Goal: Information Seeking & Learning: Learn about a topic

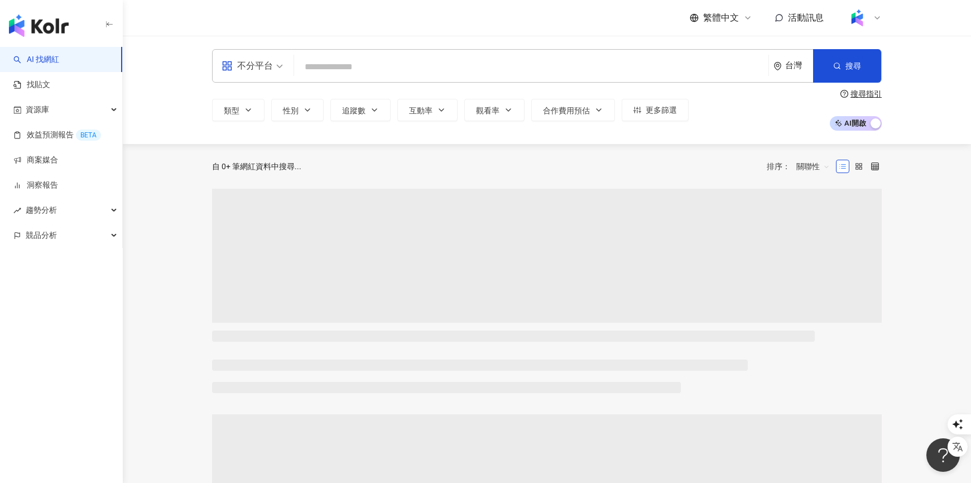
click at [330, 65] on input "search" at bounding box center [532, 66] width 466 height 21
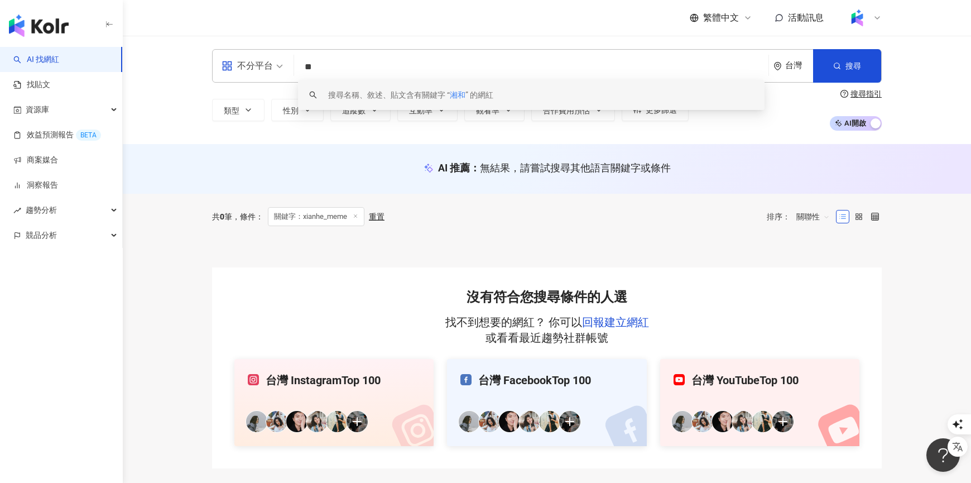
click at [461, 66] on input "**" at bounding box center [532, 66] width 466 height 21
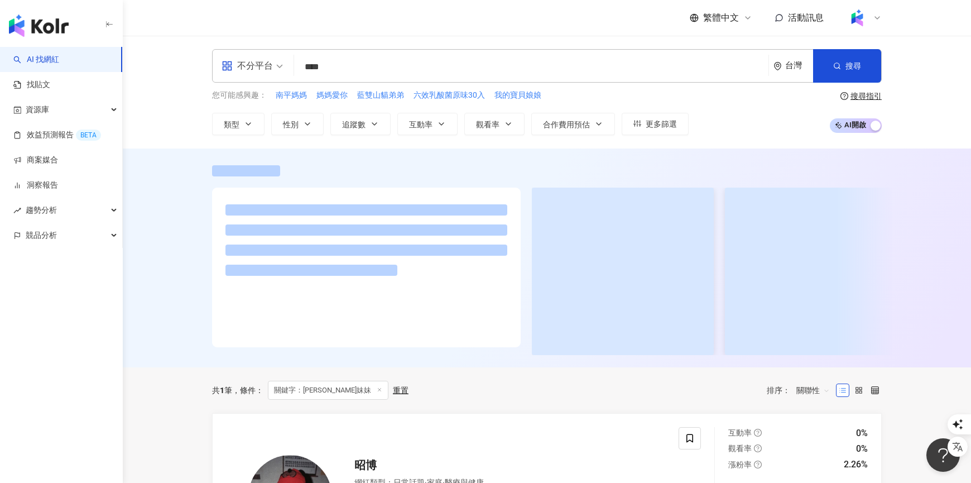
click at [358, 66] on input "****" at bounding box center [532, 66] width 466 height 21
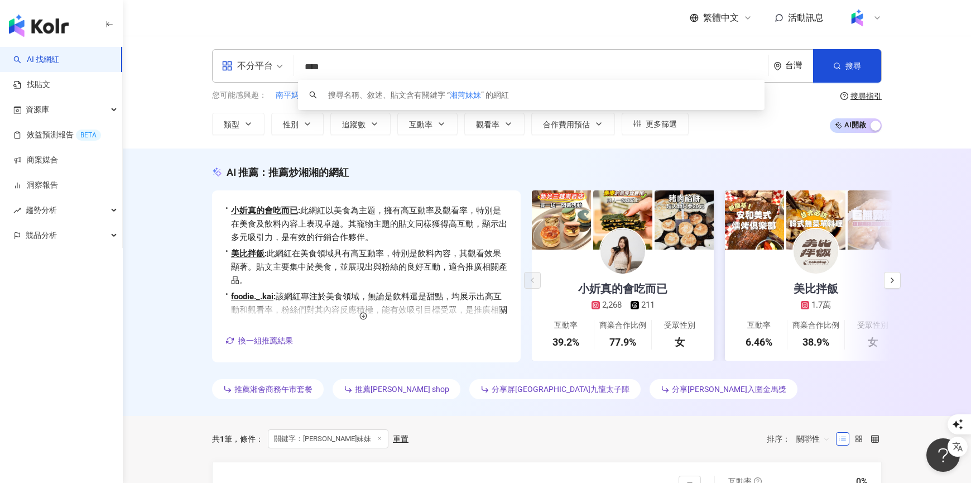
paste input "**********"
type input "**********"
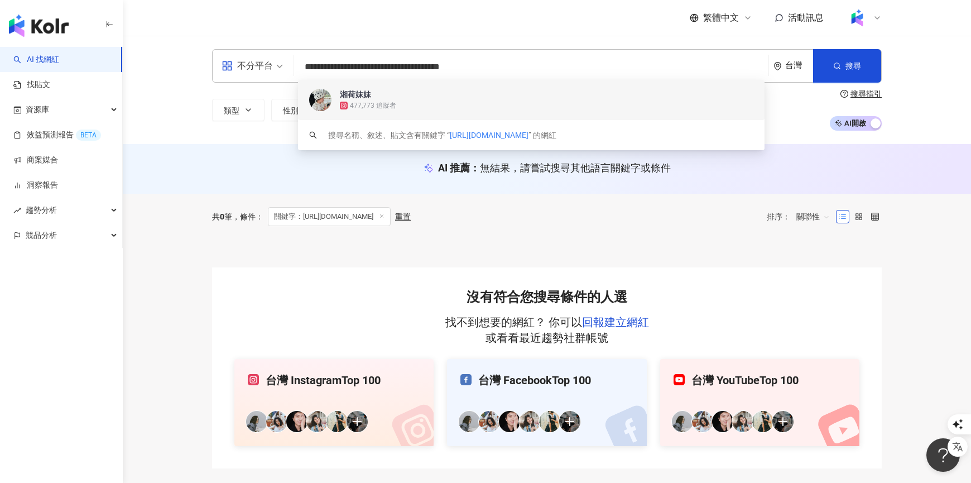
click at [376, 101] on div "477,773 追蹤者" at bounding box center [373, 105] width 46 height 9
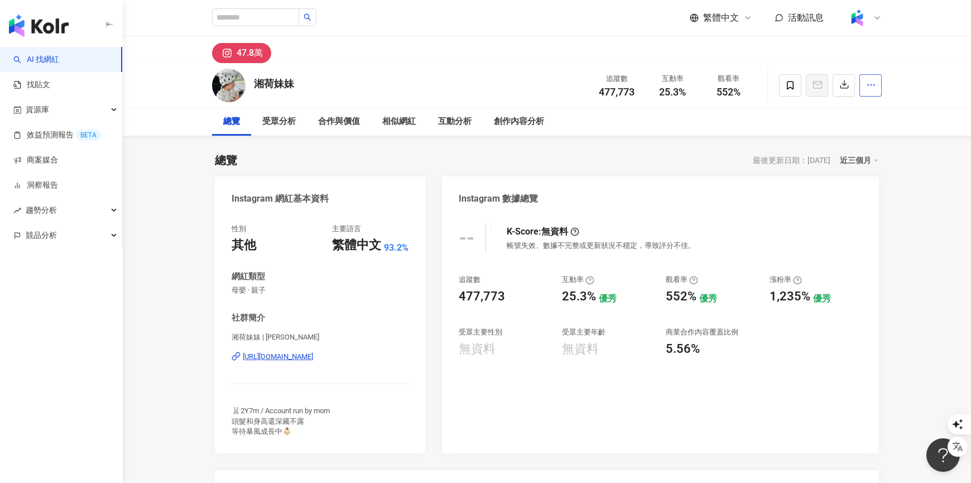
click at [875, 84] on icon "button" at bounding box center [872, 85] width 10 height 10
click at [853, 114] on span "查看合作資訊" at bounding box center [842, 112] width 63 height 12
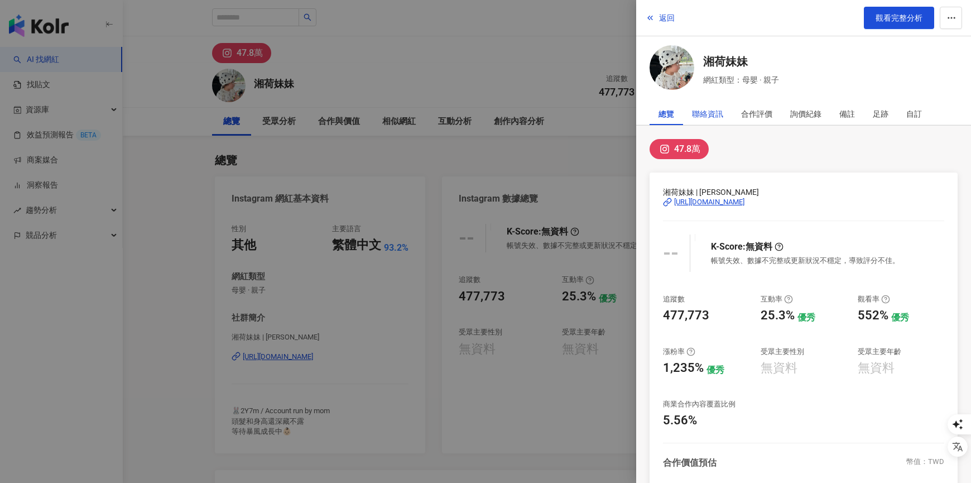
click at [719, 113] on div "聯絡資訊" at bounding box center [707, 114] width 31 height 22
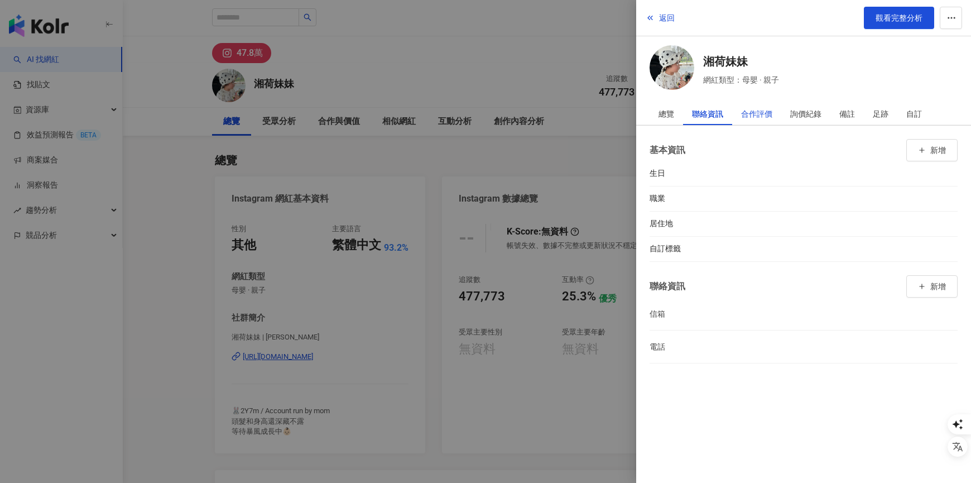
click at [754, 113] on div "合作評價" at bounding box center [756, 114] width 31 height 22
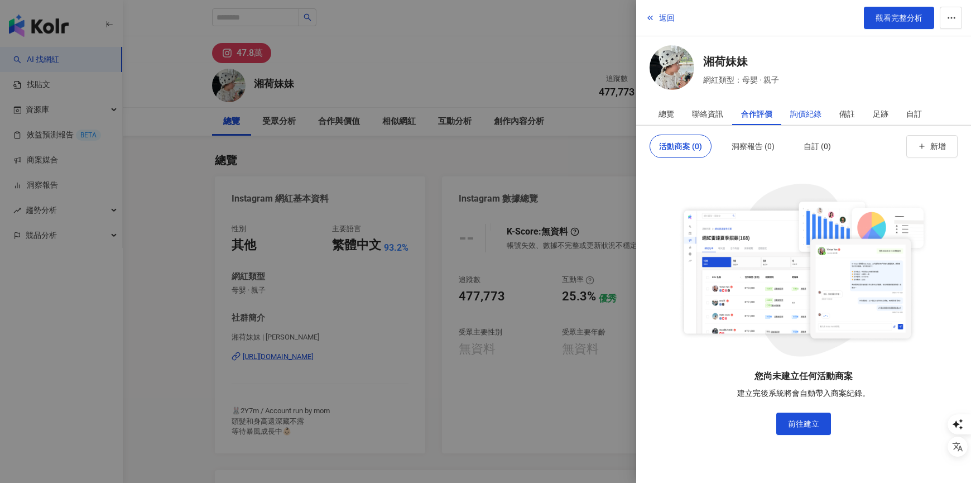
click at [807, 114] on div "詢價紀錄" at bounding box center [806, 114] width 31 height 22
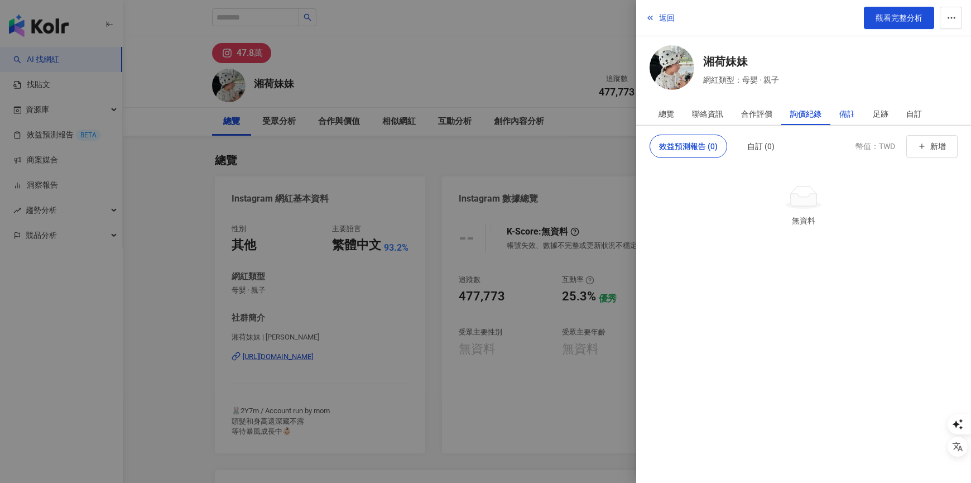
click at [845, 113] on div "備註" at bounding box center [848, 114] width 16 height 22
click at [870, 116] on div "足跡" at bounding box center [880, 114] width 33 height 22
click at [917, 114] on div "自訂" at bounding box center [915, 114] width 16 height 22
click at [674, 117] on div "總覽" at bounding box center [666, 114] width 33 height 22
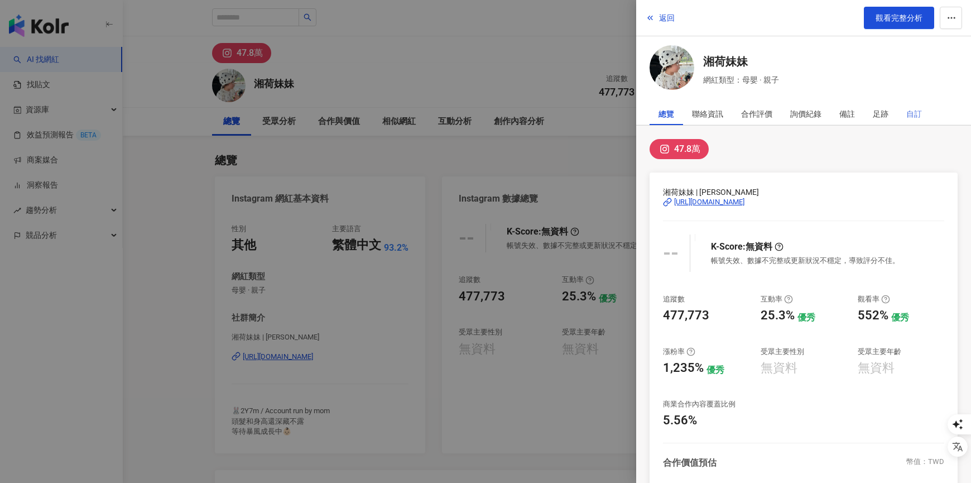
click at [922, 114] on div "自訂" at bounding box center [914, 114] width 33 height 22
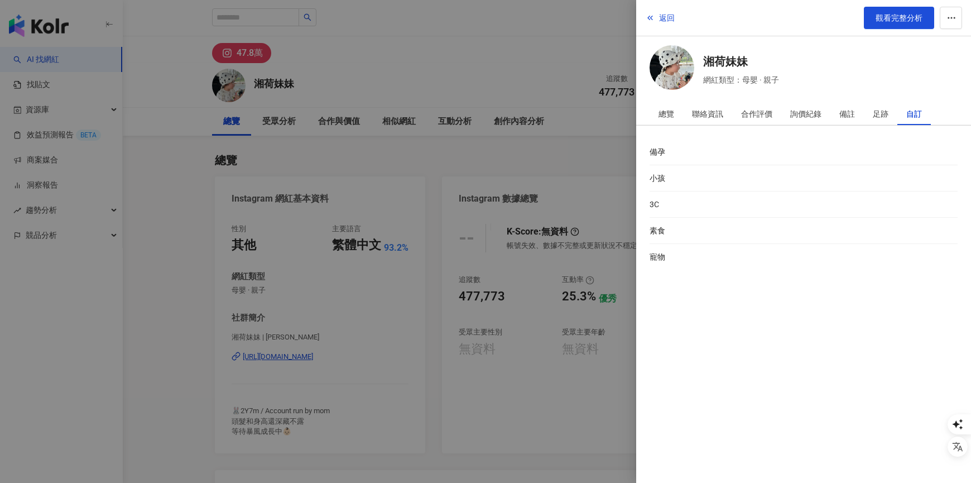
click at [415, 64] on div at bounding box center [485, 241] width 971 height 483
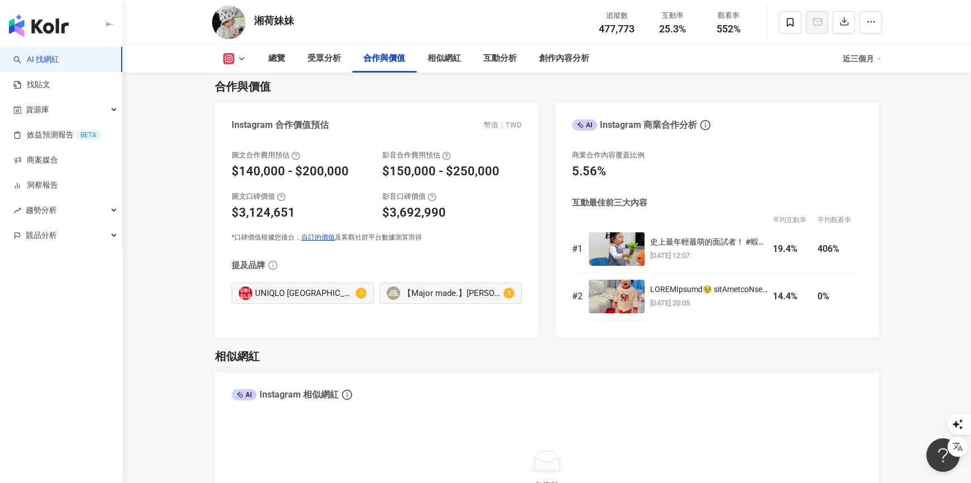
scroll to position [1395, 0]
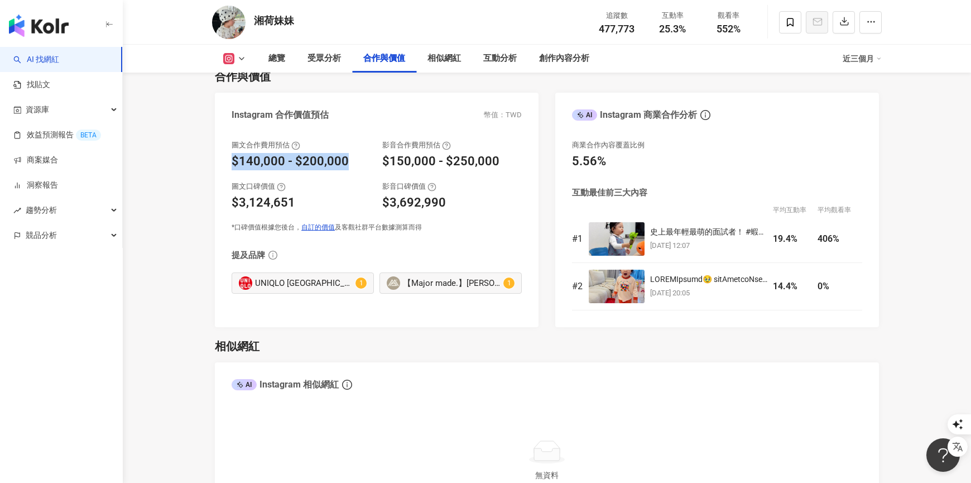
drag, startPoint x: 345, startPoint y: 165, endPoint x: 234, endPoint y: 161, distance: 110.6
click at [234, 161] on div "$140,000 - $200,000" at bounding box center [290, 161] width 117 height 17
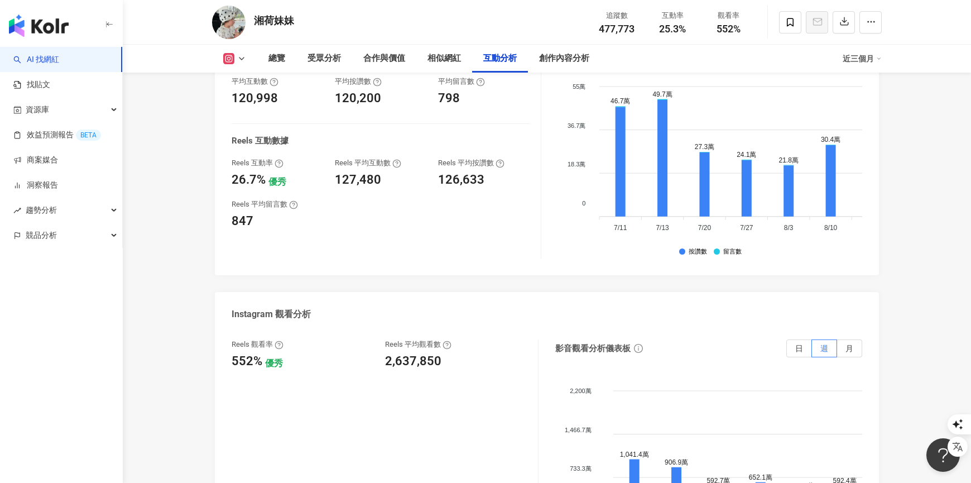
scroll to position [2083, 0]
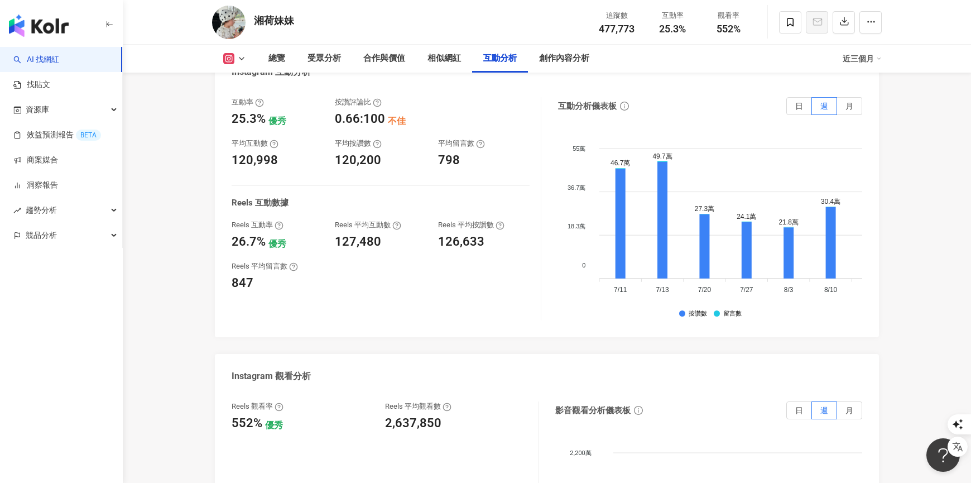
click at [327, 249] on div "互動率 25.3% 優秀 按讚評論比 0.66:100 不佳 平均互動數 120,998 平均按讚數 120,200 平均留言數 798 Reels 互動數據…" at bounding box center [387, 208] width 310 height 223
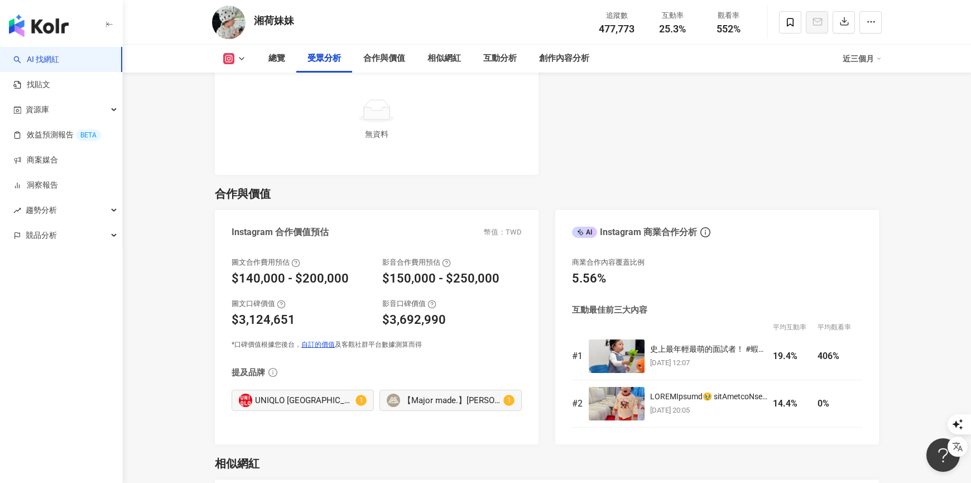
scroll to position [1288, 0]
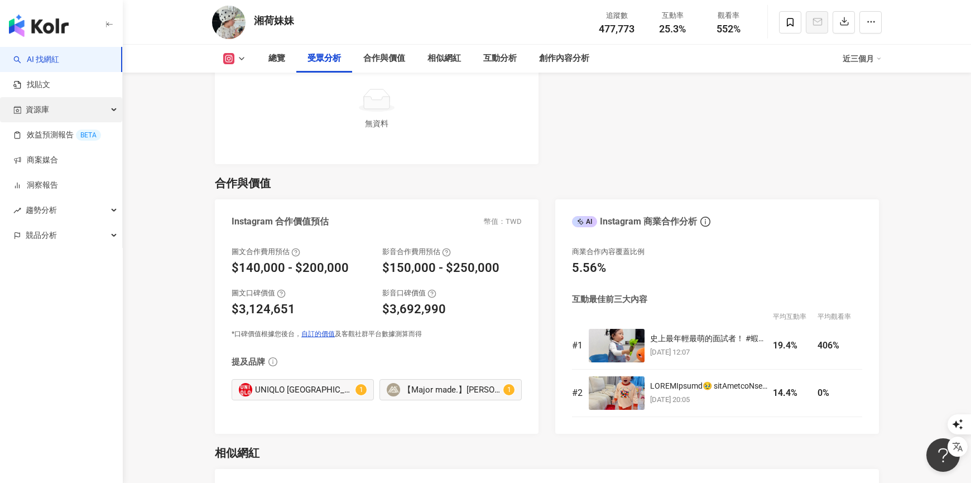
click at [55, 114] on div "資源庫" at bounding box center [61, 109] width 122 height 25
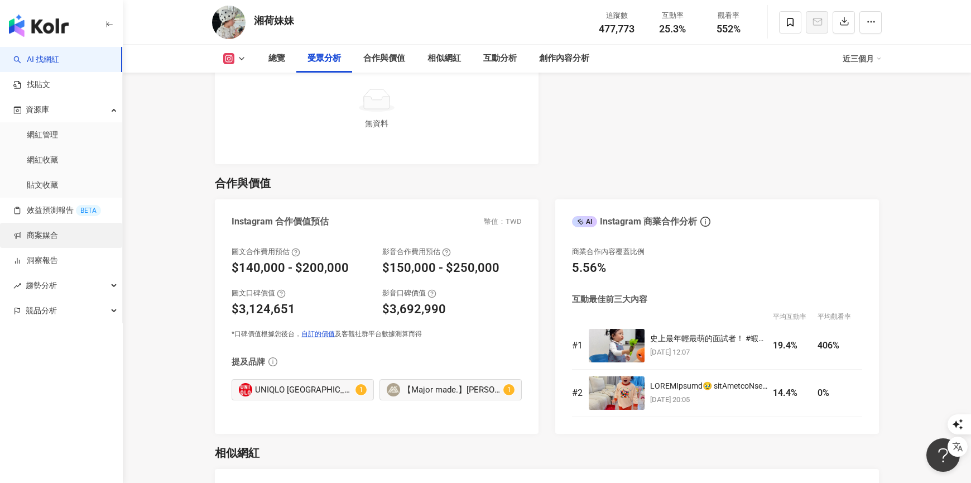
click at [52, 236] on link "商案媒合" at bounding box center [35, 235] width 45 height 11
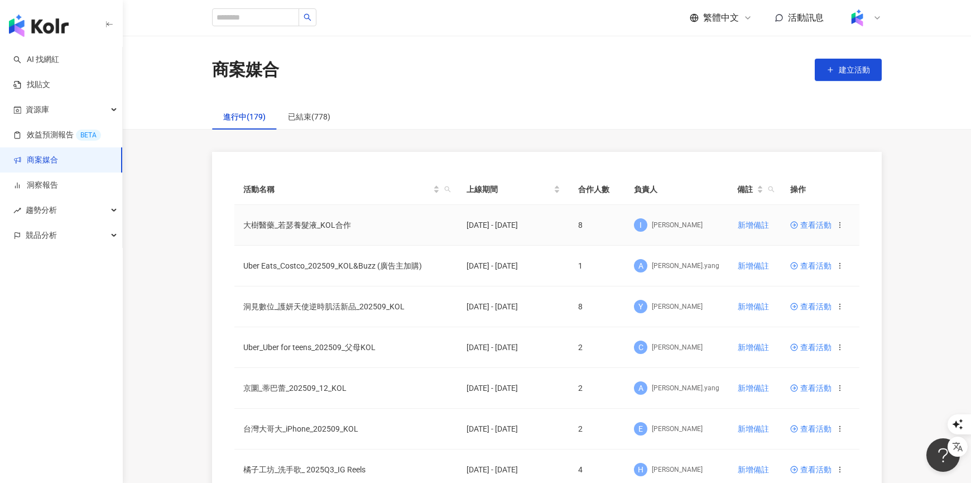
click at [305, 226] on td "大樹醫藥_若瑟養髮液_KOL合作" at bounding box center [345, 225] width 223 height 41
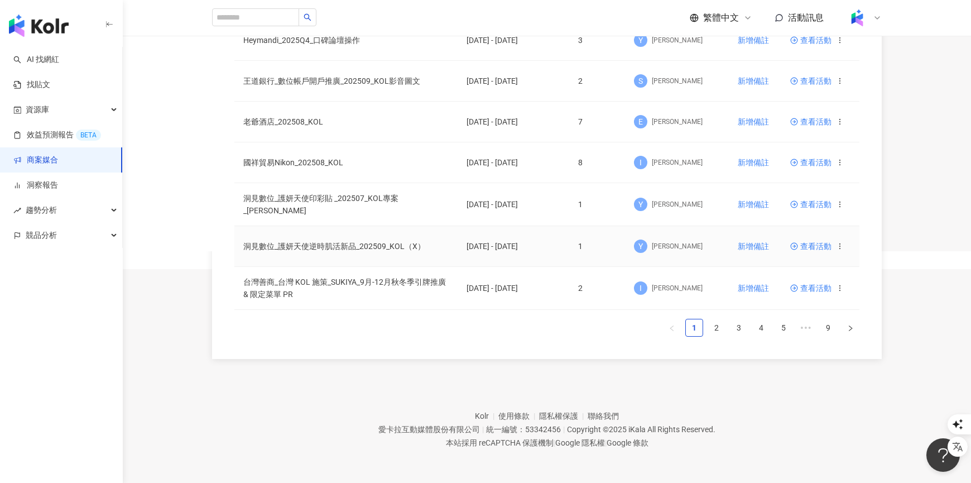
scroll to position [835, 0]
click at [760, 319] on link "4" at bounding box center [761, 327] width 17 height 17
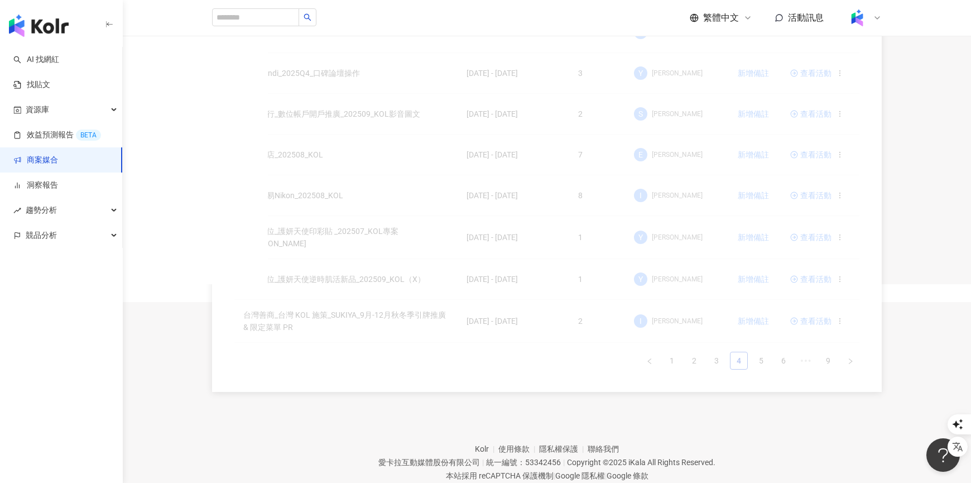
scroll to position [639, 0]
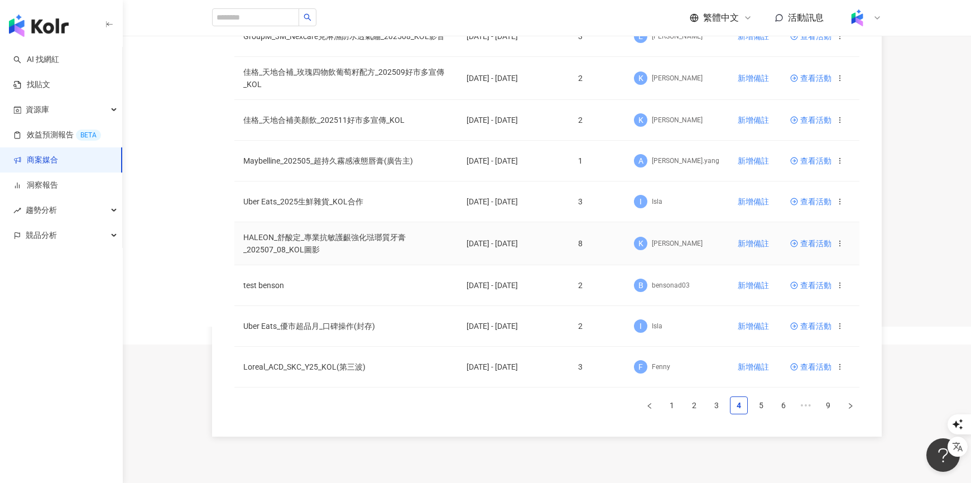
click at [816, 240] on span "查看活動" at bounding box center [811, 244] width 41 height 8
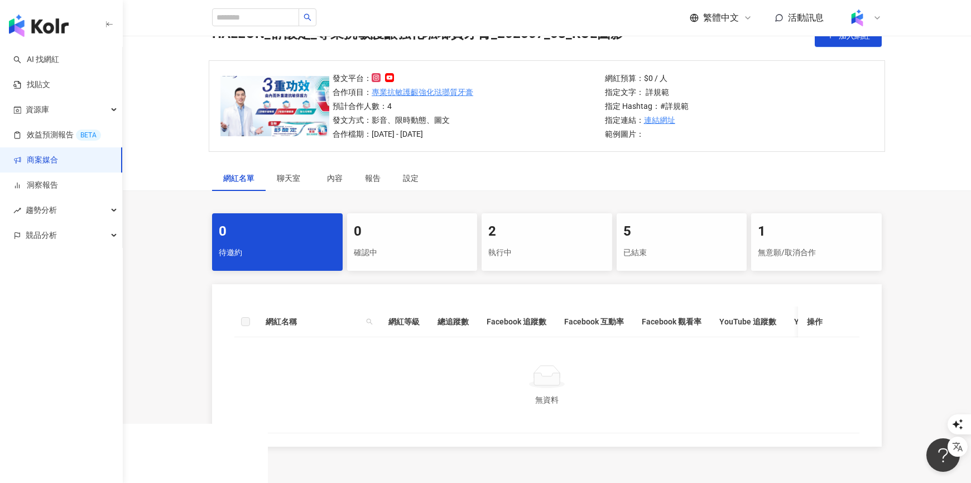
scroll to position [69, 0]
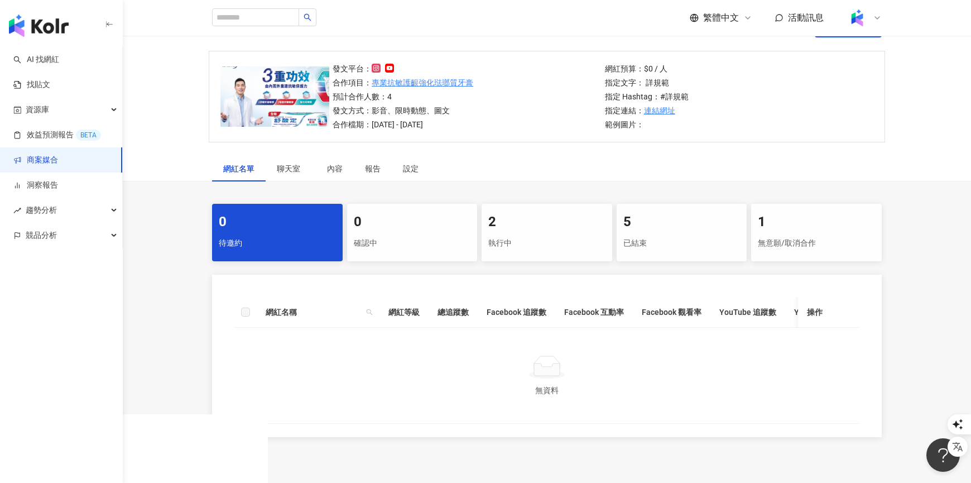
click at [533, 236] on div "執行中" at bounding box center [547, 243] width 117 height 19
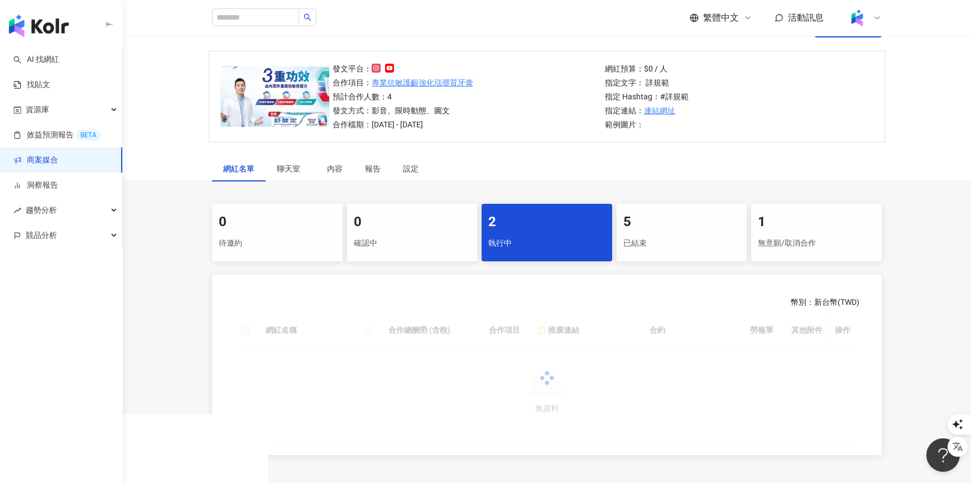
click at [644, 234] on div "已結束" at bounding box center [682, 243] width 117 height 19
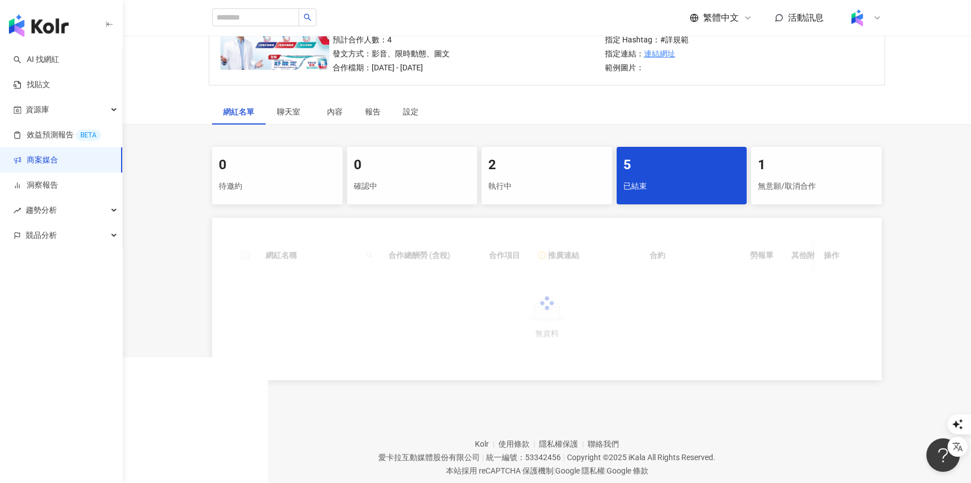
scroll to position [127, 0]
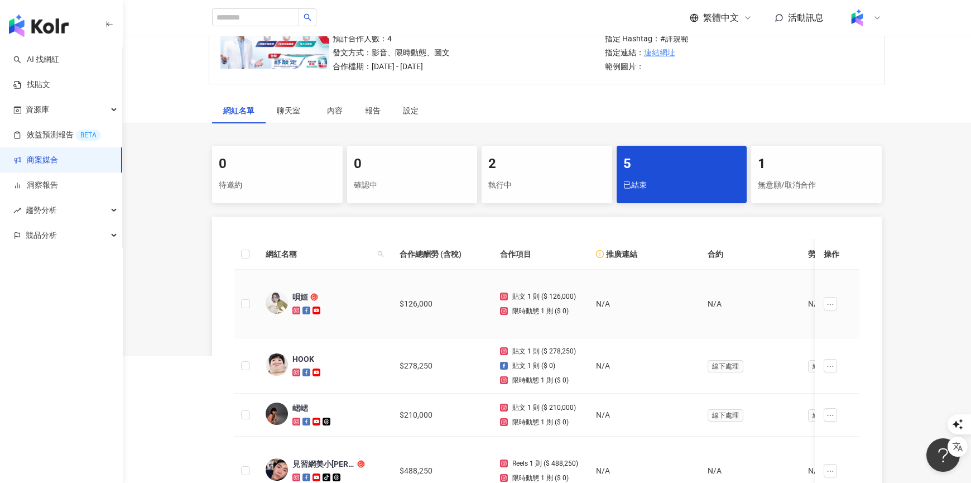
click at [299, 298] on div "唄姬" at bounding box center [301, 296] width 16 height 11
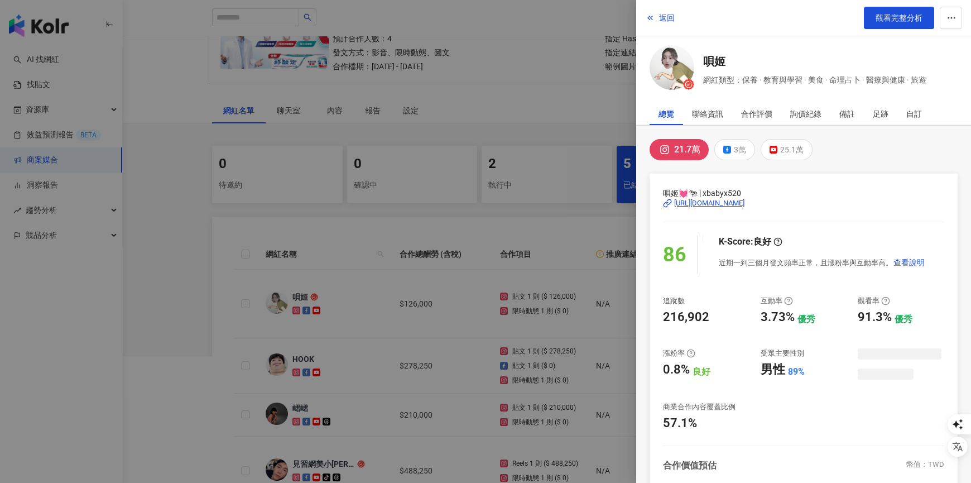
click at [353, 333] on div at bounding box center [485, 241] width 971 height 483
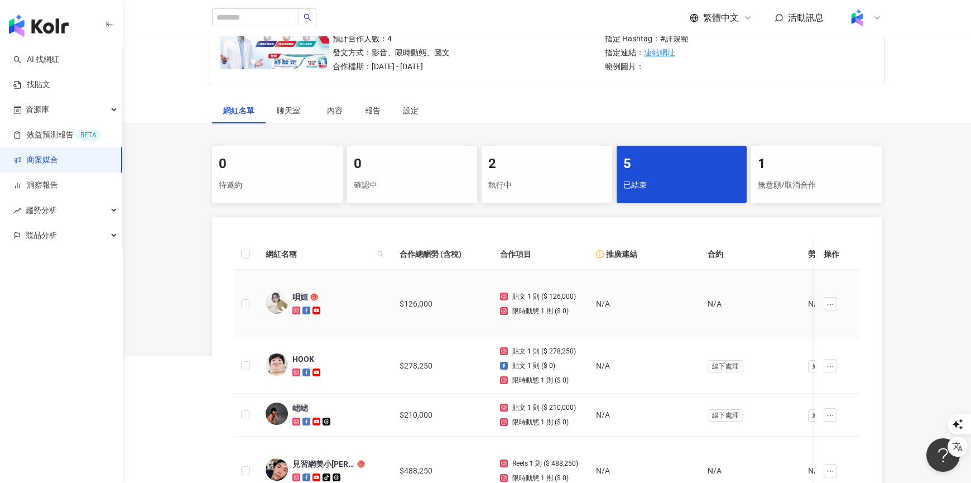
click at [277, 302] on img at bounding box center [277, 302] width 22 height 22
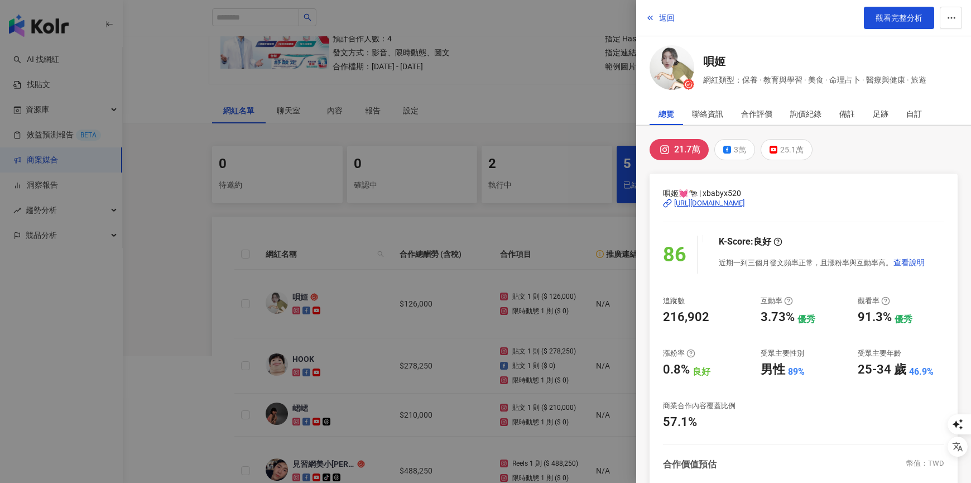
click at [282, 335] on div at bounding box center [485, 241] width 971 height 483
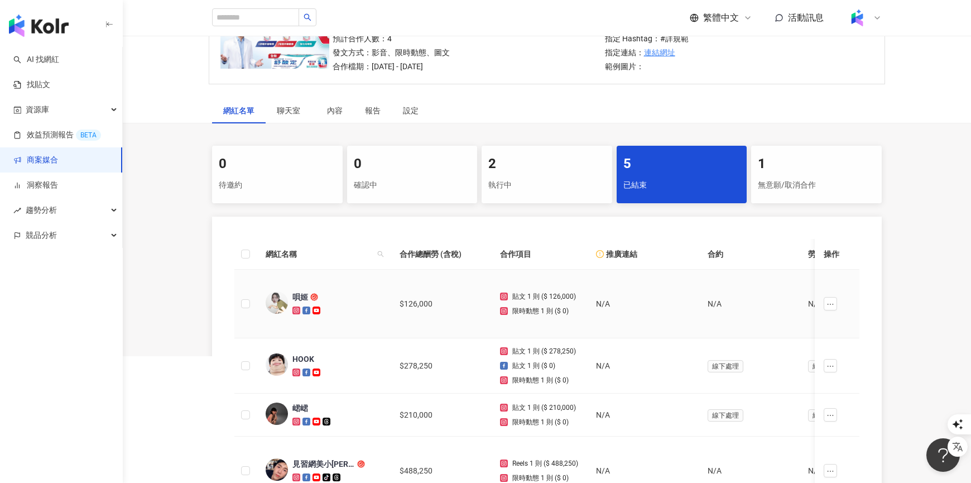
click at [298, 296] on div "唄姬" at bounding box center [301, 296] width 16 height 11
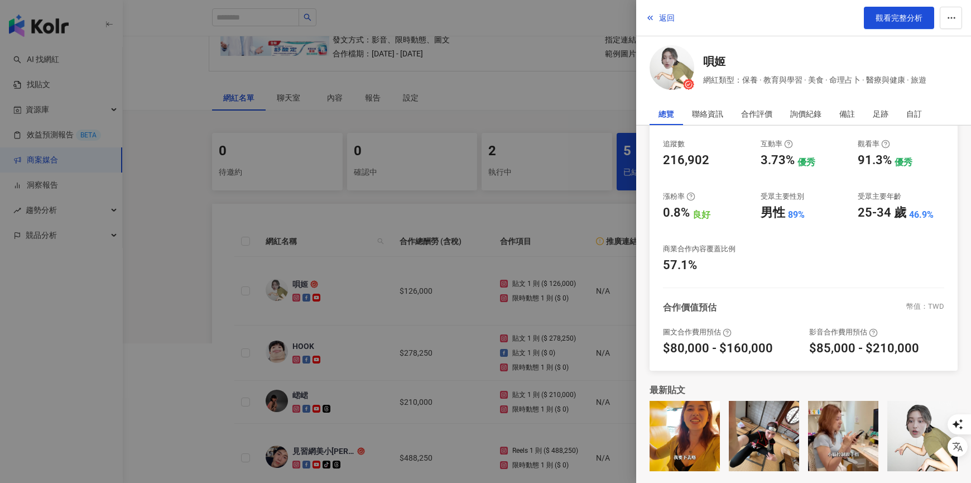
scroll to position [140, 0]
click at [426, 310] on div at bounding box center [485, 241] width 971 height 483
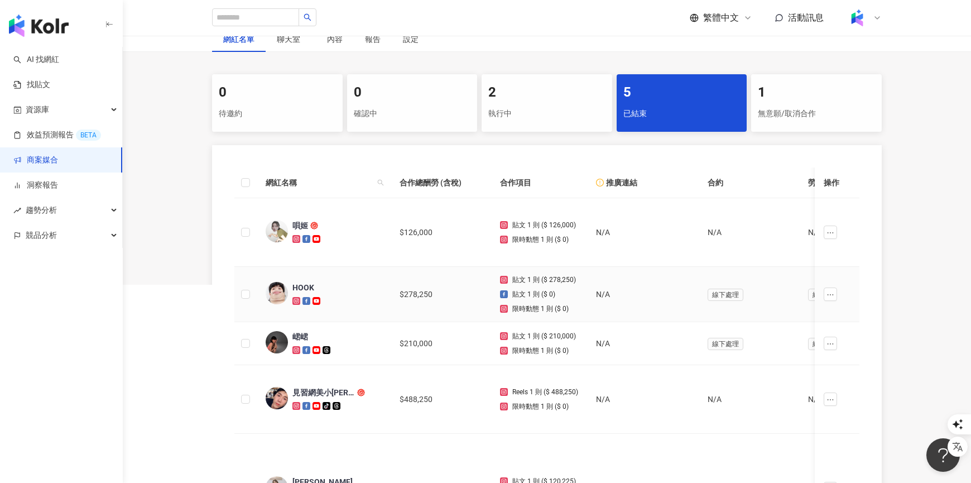
scroll to position [221, 0]
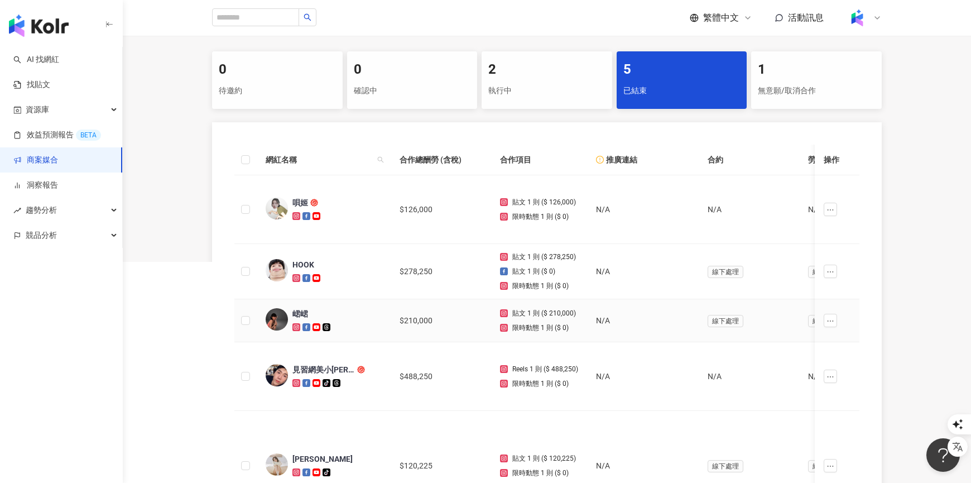
click at [297, 312] on div "峮峮" at bounding box center [301, 313] width 16 height 11
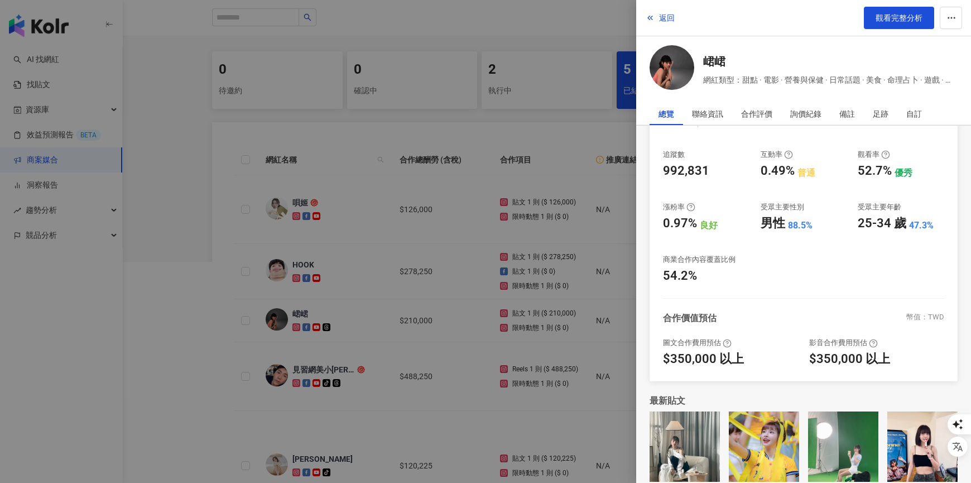
scroll to position [157, 0]
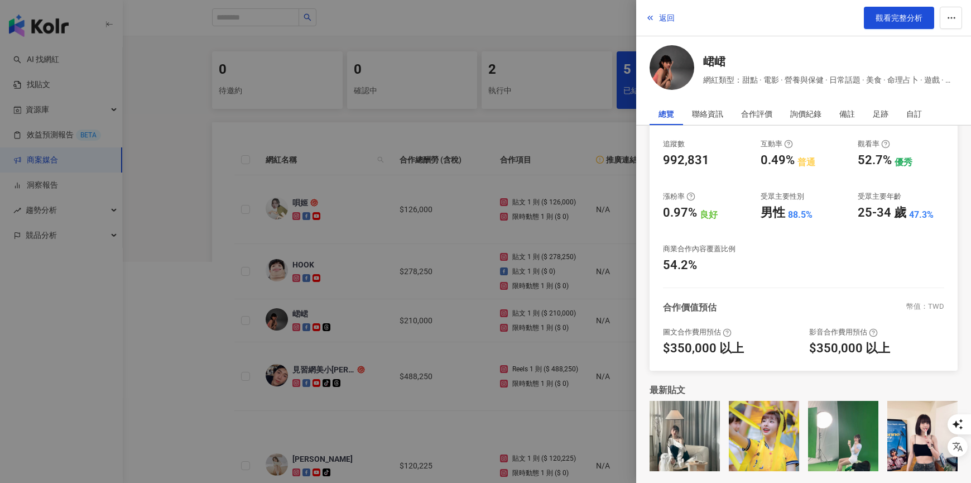
click at [439, 357] on div at bounding box center [485, 241] width 971 height 483
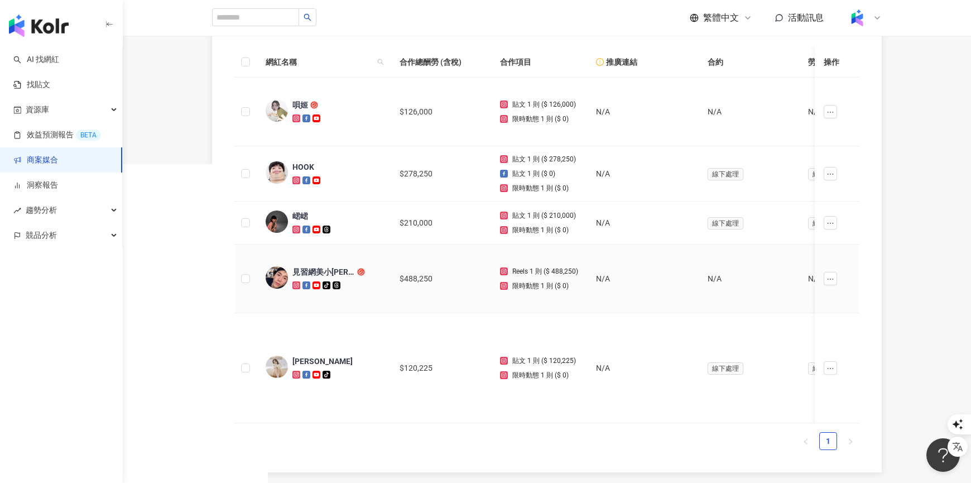
scroll to position [470, 0]
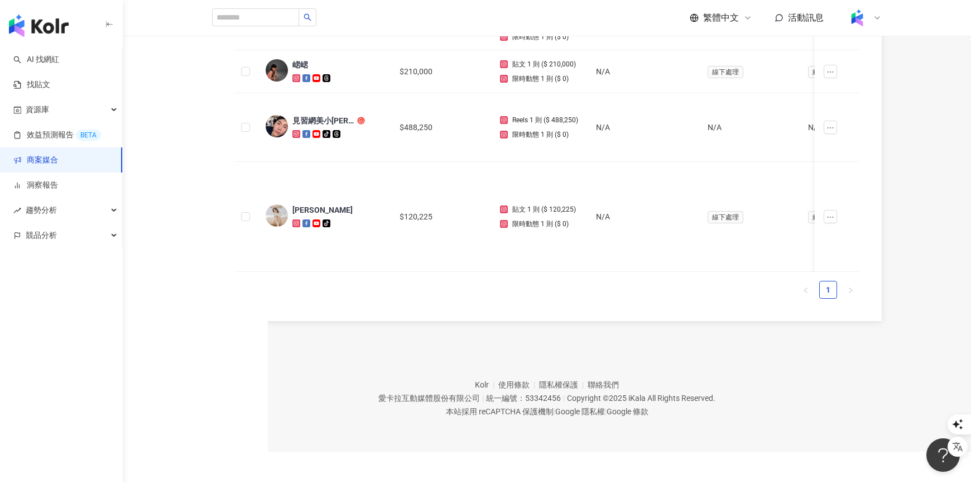
click at [223, 317] on div "網紅名稱 合作總酬勞 (含稅) 合作項目 推廣連結 合約 勞報單 其他附件 上線連結 領款人身份 備註 付款狀態 操作 唄姬 $126,000 貼文 1 則 …" at bounding box center [547, 97] width 670 height 448
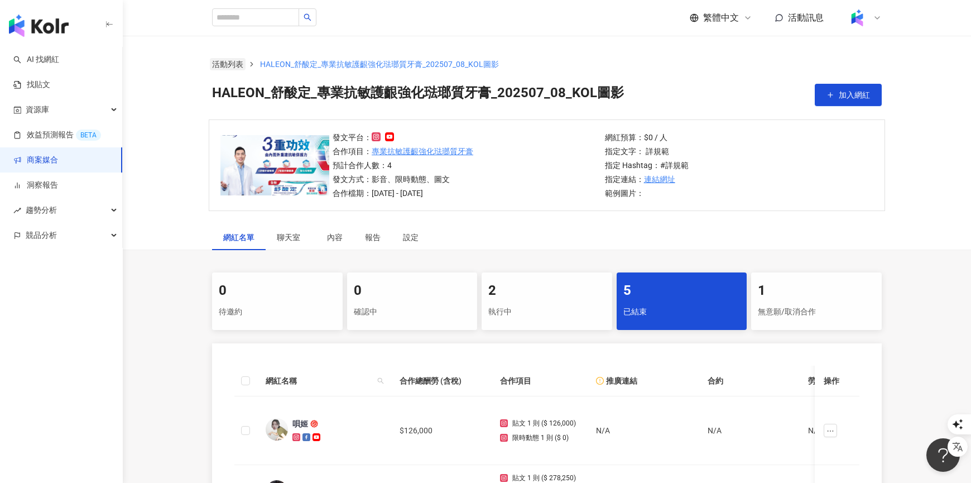
click at [228, 61] on link "活動列表" at bounding box center [228, 64] width 36 height 12
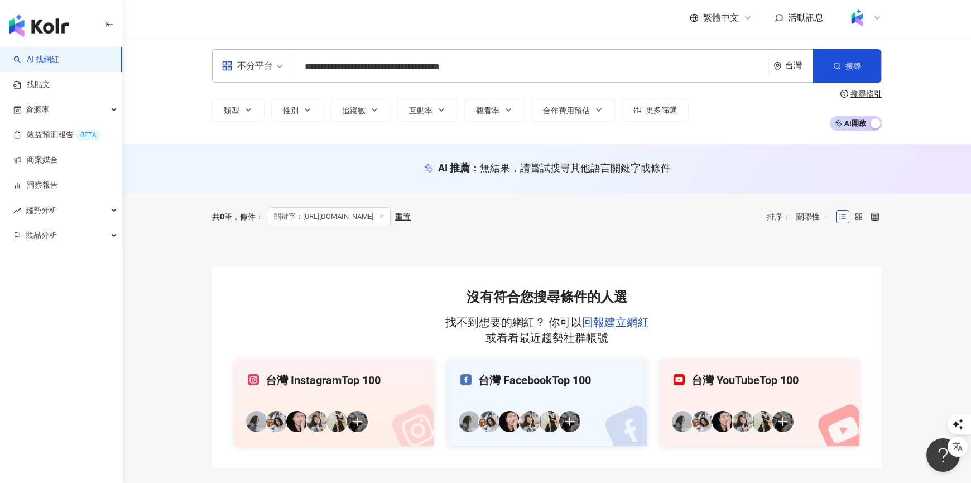
click at [515, 59] on input "**********" at bounding box center [532, 66] width 466 height 21
click at [862, 53] on button "搜尋" at bounding box center [847, 65] width 68 height 33
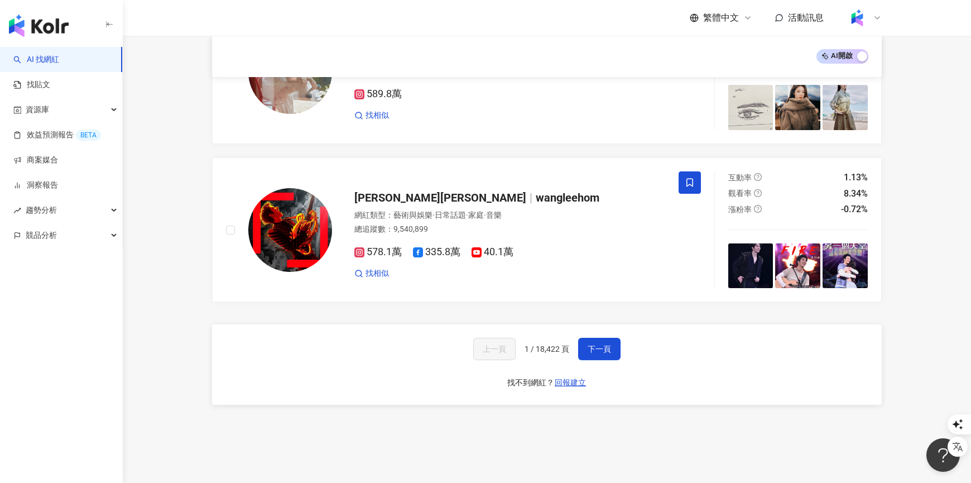
scroll to position [1837, 0]
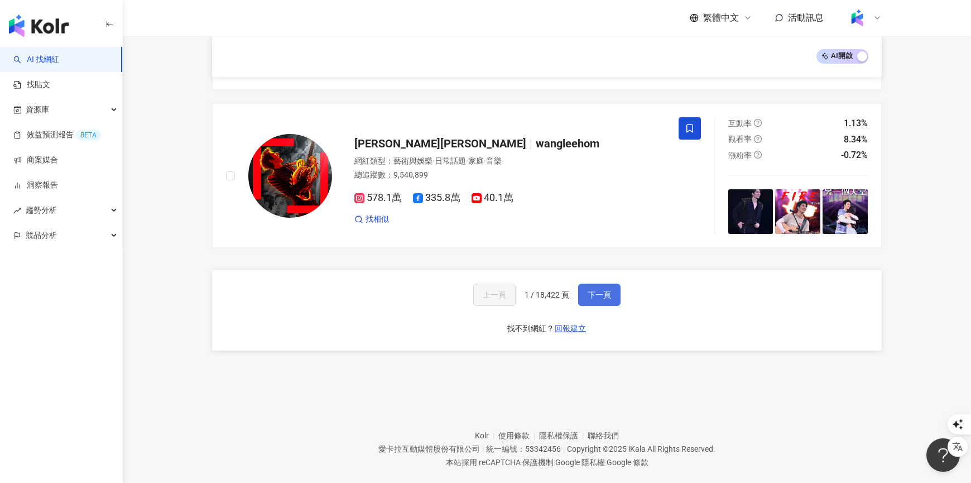
click at [602, 290] on span "下一頁" at bounding box center [599, 294] width 23 height 9
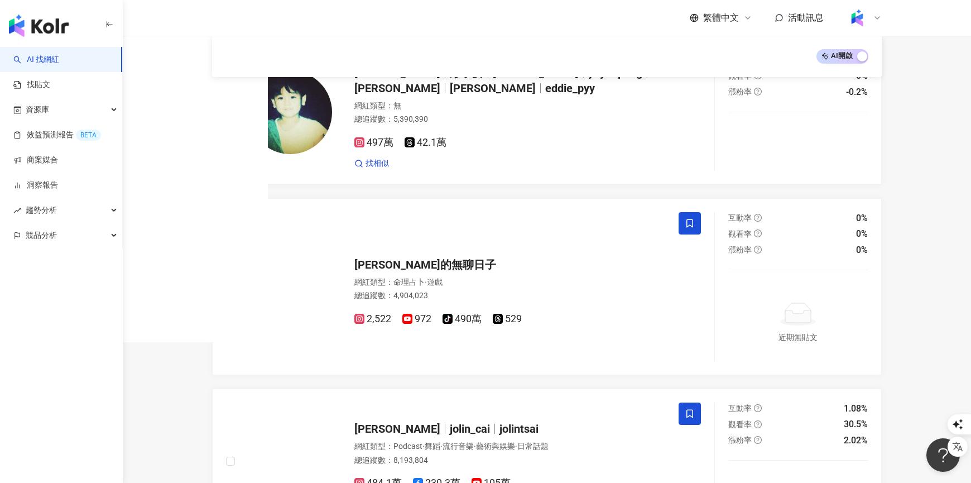
scroll to position [1869, 0]
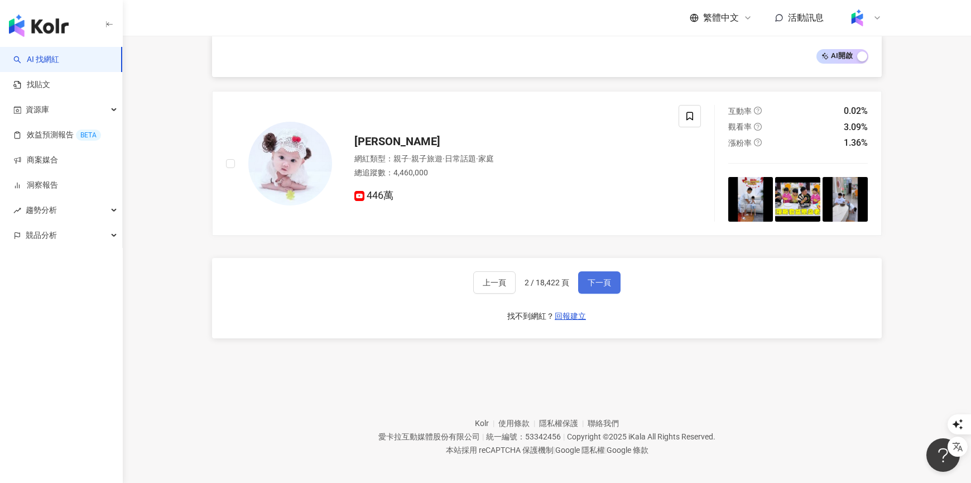
click at [602, 278] on span "下一頁" at bounding box center [599, 282] width 23 height 9
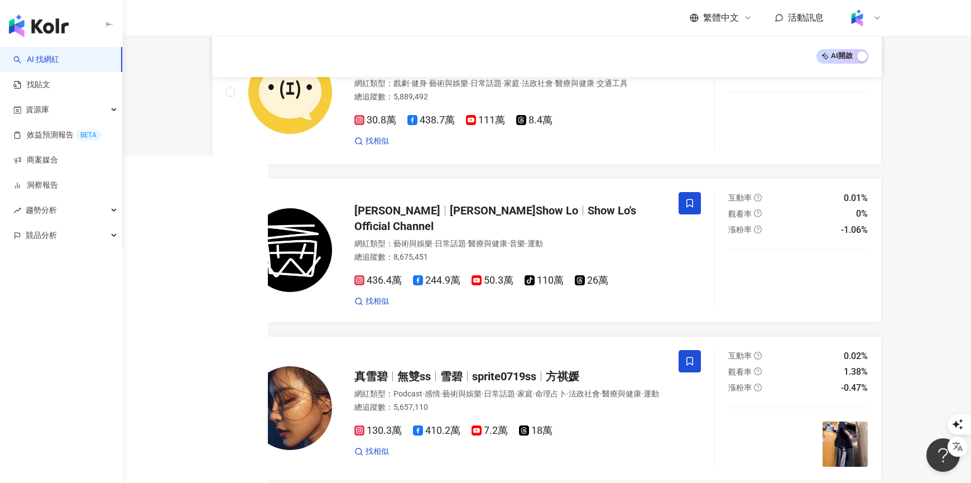
scroll to position [0, 0]
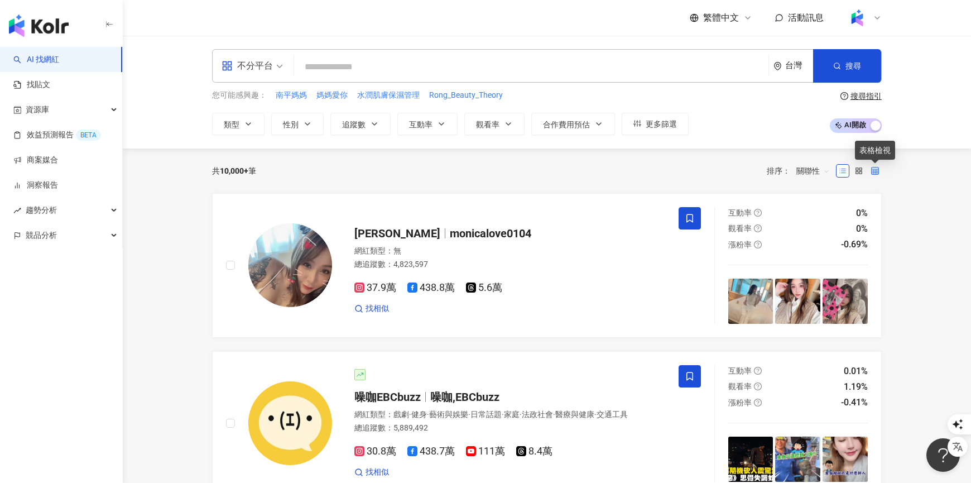
click at [874, 167] on icon at bounding box center [876, 171] width 8 height 8
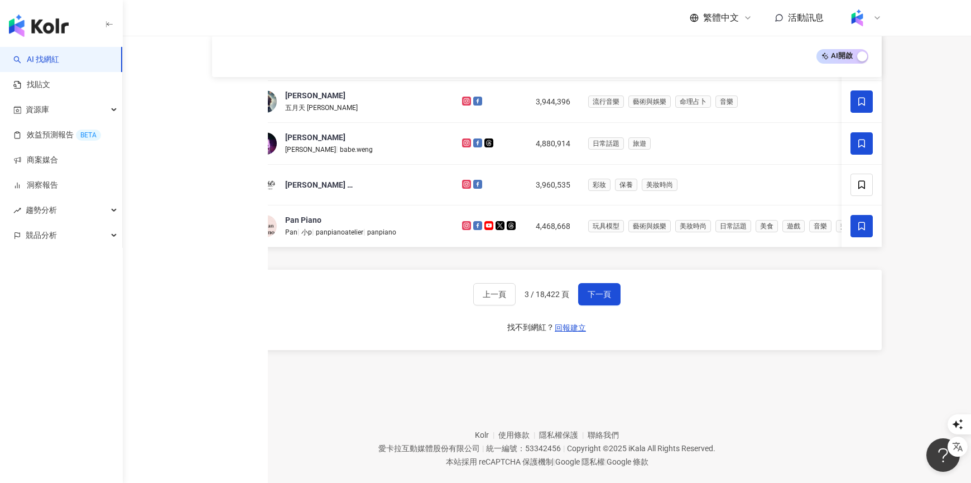
scroll to position [479, 0]
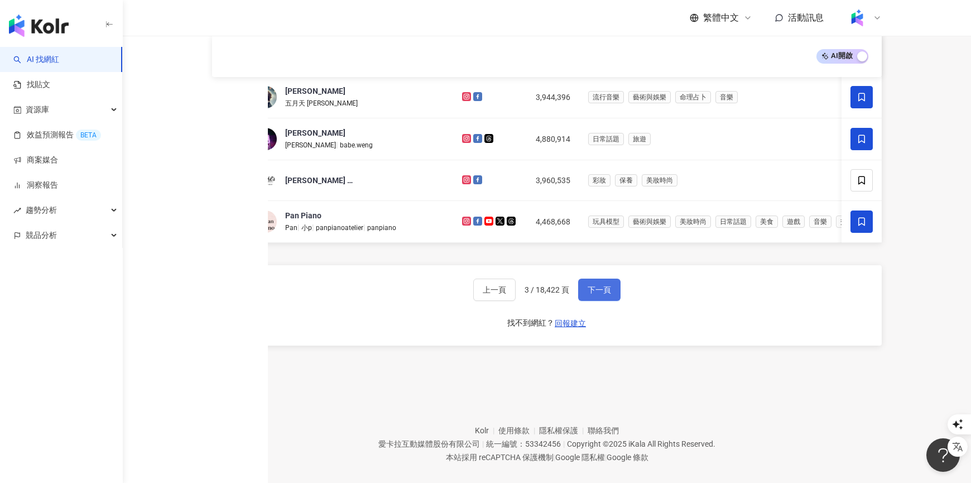
click at [605, 280] on button "下一頁" at bounding box center [599, 290] width 42 height 22
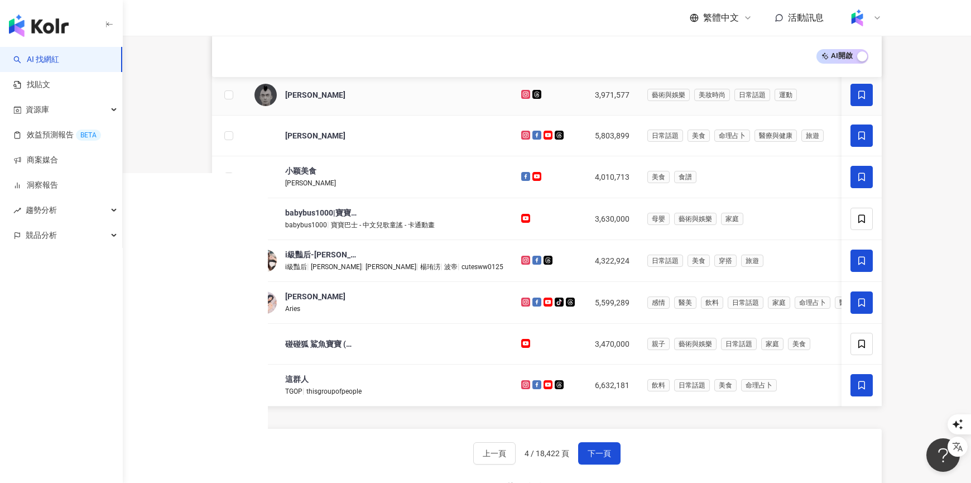
scroll to position [0, 0]
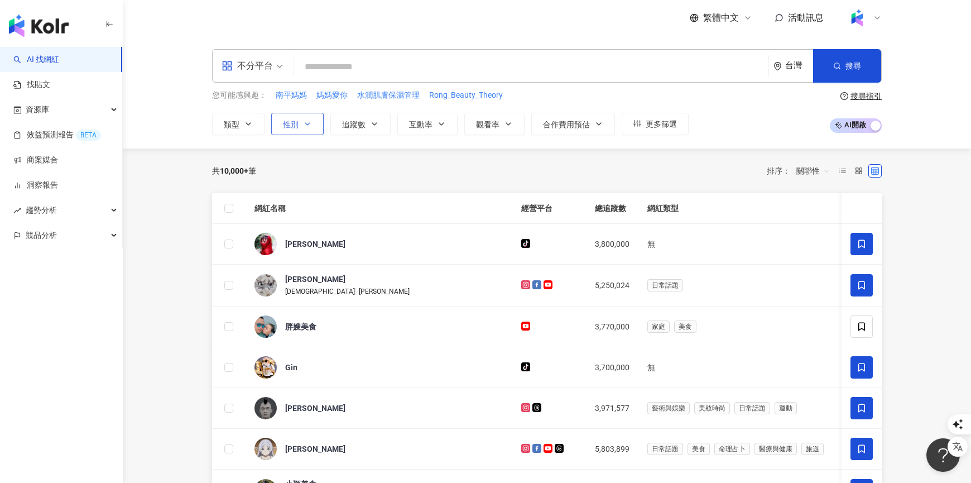
click at [291, 120] on span "性別" at bounding box center [291, 124] width 16 height 9
click at [363, 120] on span "追蹤數" at bounding box center [353, 124] width 23 height 9
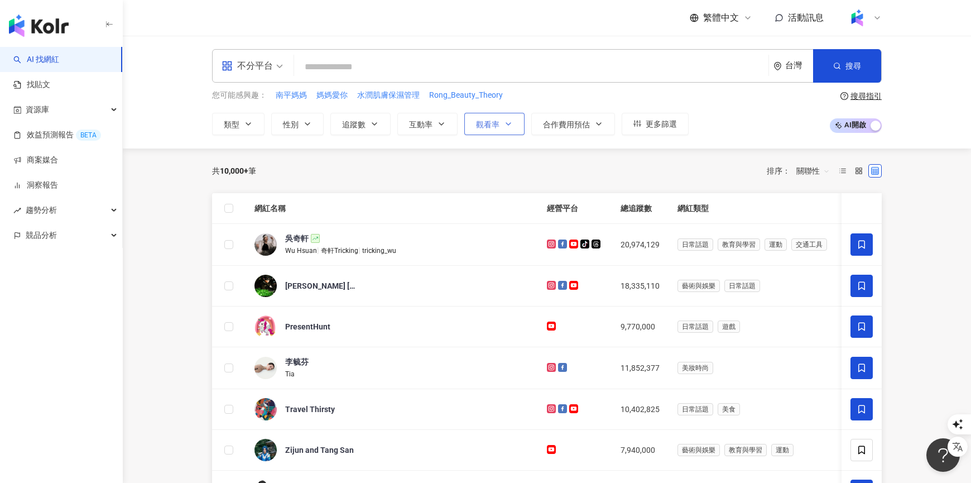
click at [477, 122] on span "觀看率" at bounding box center [487, 124] width 23 height 9
click at [566, 116] on button "合作費用預估" at bounding box center [574, 124] width 84 height 22
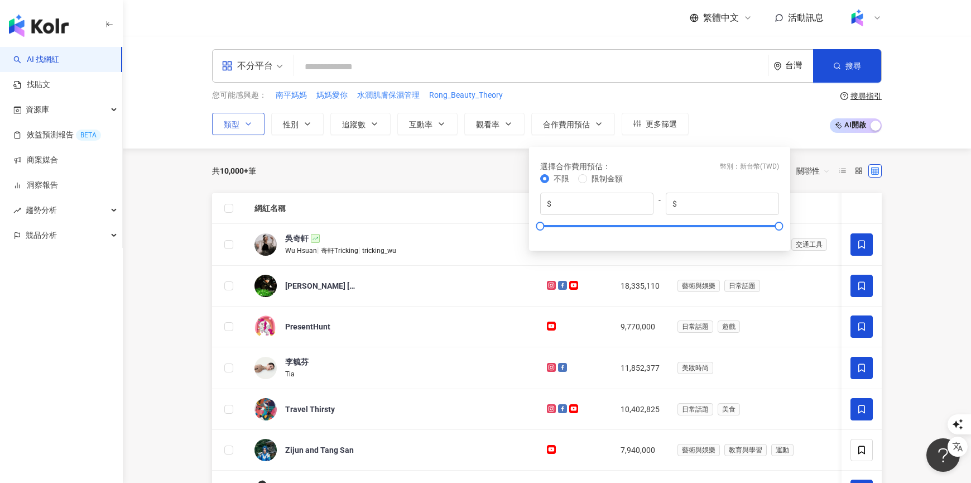
click at [235, 120] on span "類型" at bounding box center [232, 124] width 16 height 9
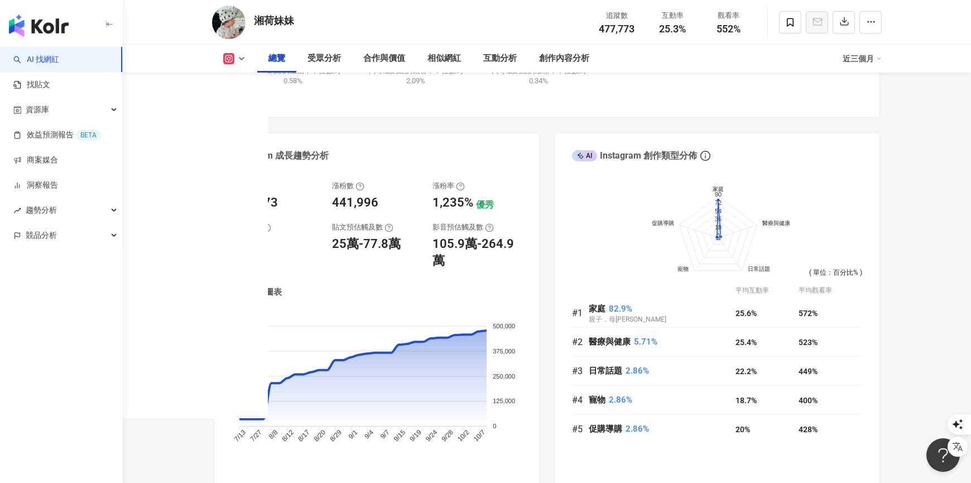
scroll to position [552, 0]
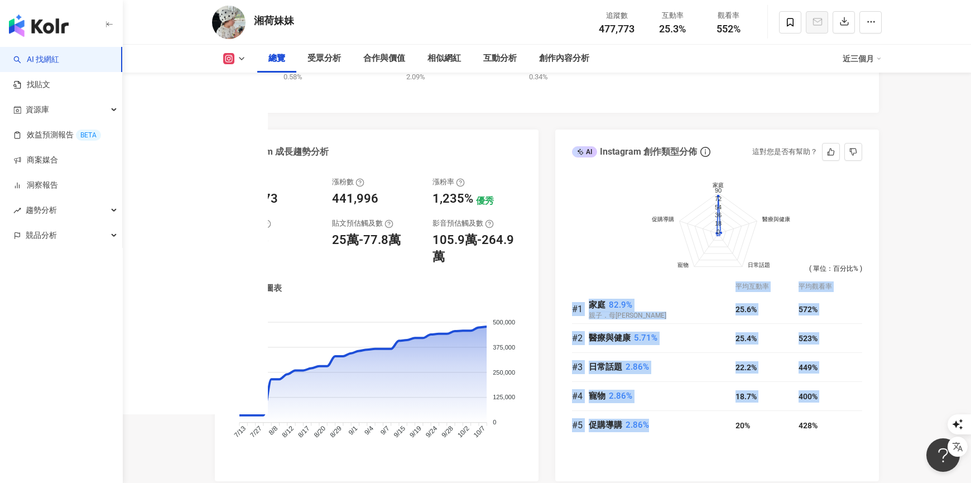
drag, startPoint x: 649, startPoint y: 421, endPoint x: 566, endPoint y: 299, distance: 148.2
click at [565, 299] on div "前往申請試用方案解鎖 ( 立即註冊 ) 家庭 醫療與健康 日常話題 寵物 促購導購 90 72 54 36 18 0 ( 單位：百分比% ) 平均互動率 平均…" at bounding box center [718, 323] width 324 height 315
click at [669, 336] on div "醫療與健康 5.71%" at bounding box center [662, 338] width 147 height 13
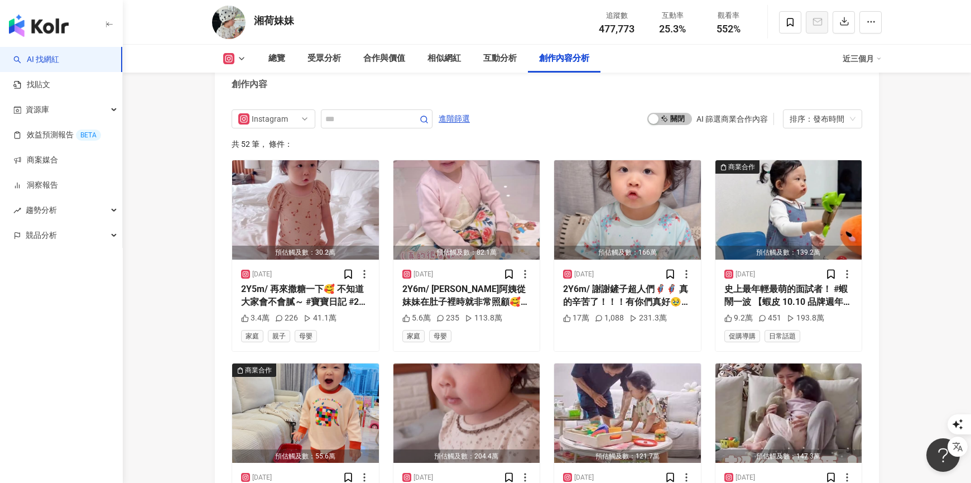
scroll to position [3149, 0]
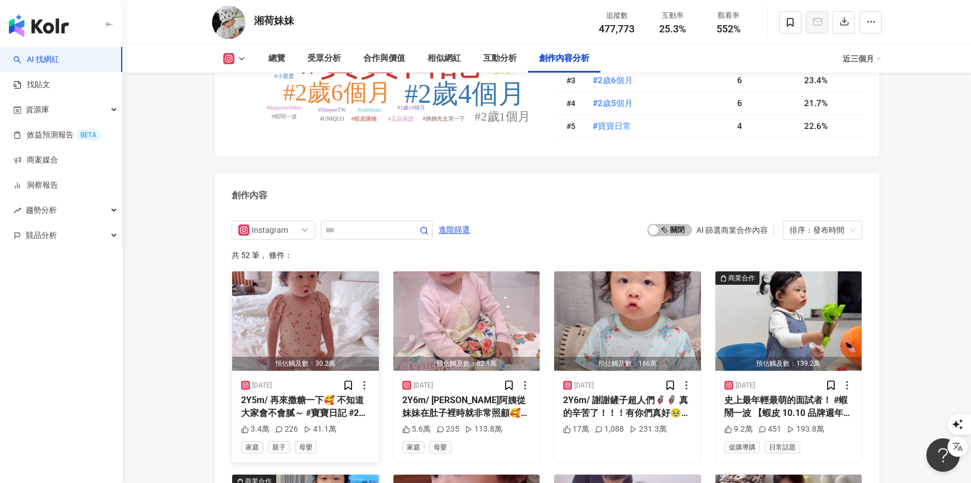
click at [276, 404] on div "2Y5m/ 再來撒糖一下🥰 不知道大家會不會膩～ #寶寶日記 #2歲5個月" at bounding box center [305, 406] width 129 height 25
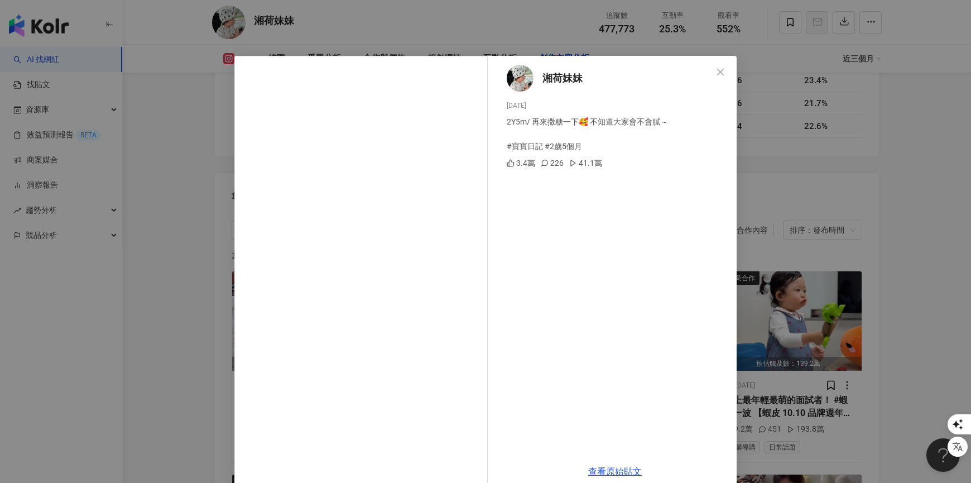
click at [796, 393] on div "湘荷妹妹 2025/10/9 2Y5m/ 再來撒糖一下🥰 不知道大家會不會膩～ #寶寶日記 #2歲5個月 3.4萬 226 41.1萬 查看原始貼文" at bounding box center [485, 241] width 971 height 483
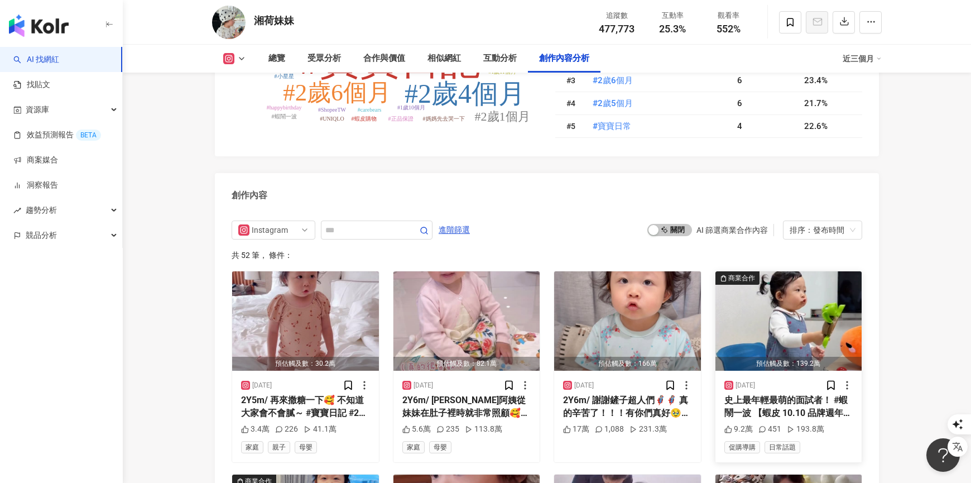
click at [784, 403] on div "史上最年輕最萌的面試者！ #蝦鬧一波 【蝦皮 10.10 品牌週年慶】 👑刷卡加碼 6% 人人有 👑全站宅配免運 👑滿千現折$200 ​#蝦皮購物 #Shop…" at bounding box center [789, 406] width 129 height 25
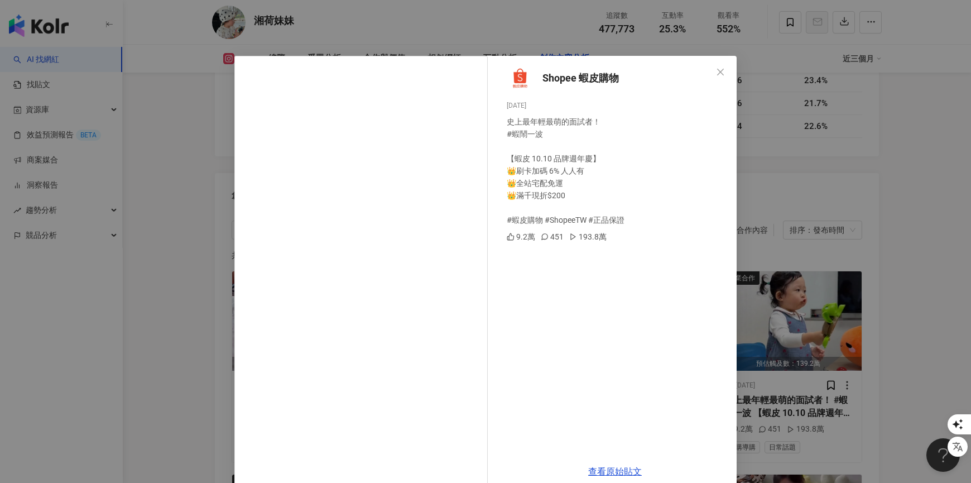
click at [940, 333] on div "Shopee 蝦皮購物 2025/10/3 史上最年輕最萌的面試者！ #蝦鬧一波 【蝦皮 10.10 品牌週年慶】 👑刷卡加碼 6% 人人有 👑全站宅配免運 …" at bounding box center [485, 241] width 971 height 483
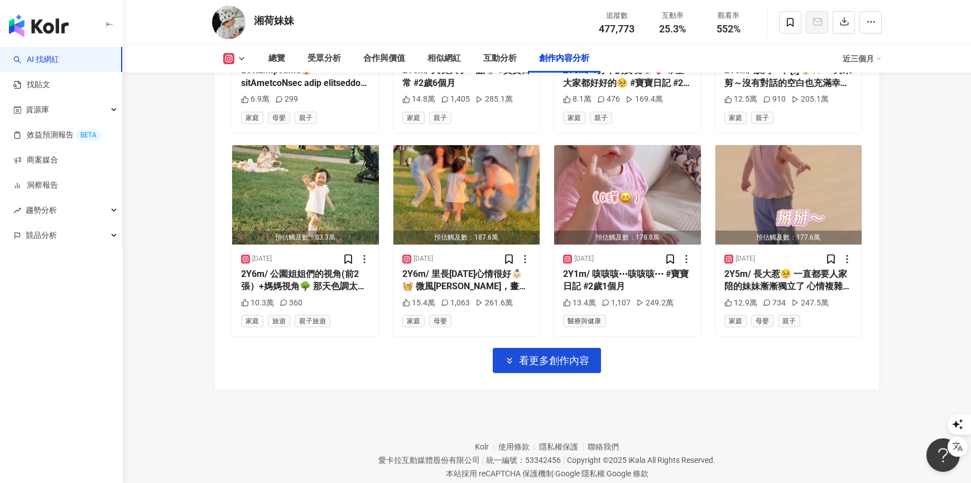
scroll to position [3710, 0]
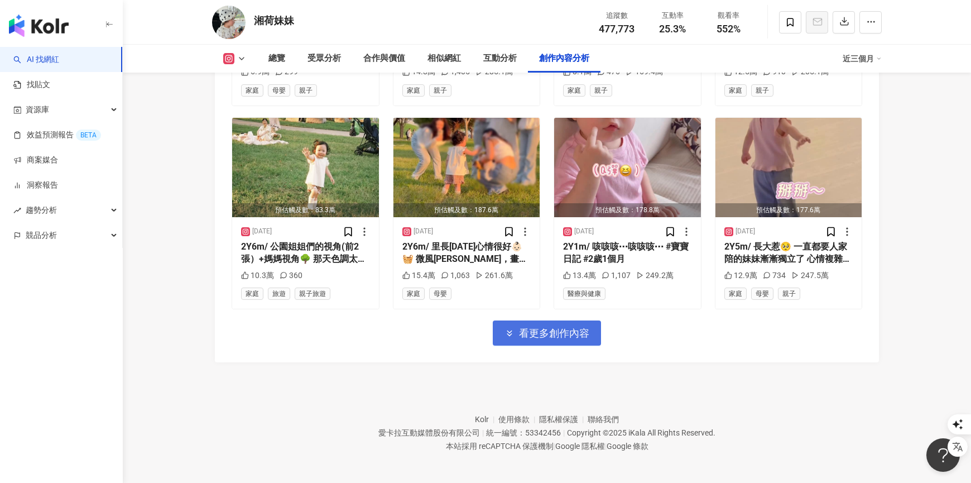
click at [519, 334] on span "看更多創作內容" at bounding box center [554, 333] width 70 height 12
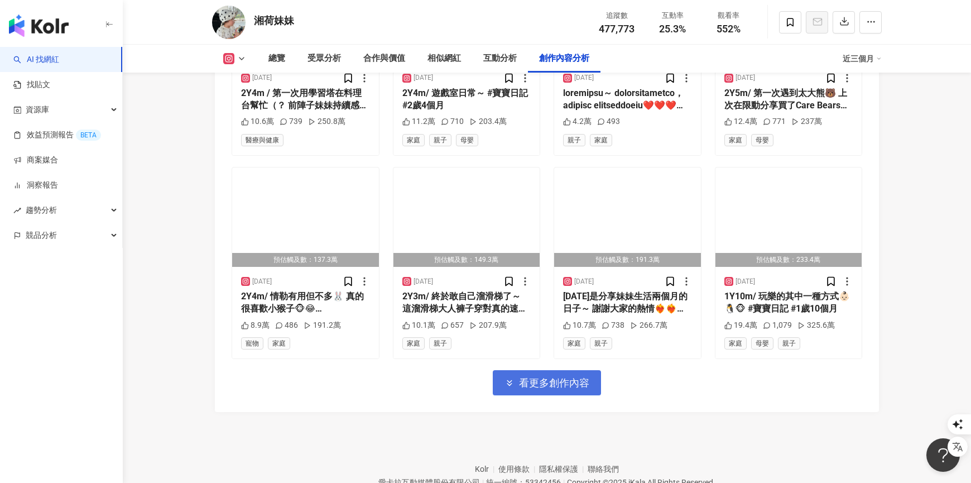
scroll to position [4272, 0]
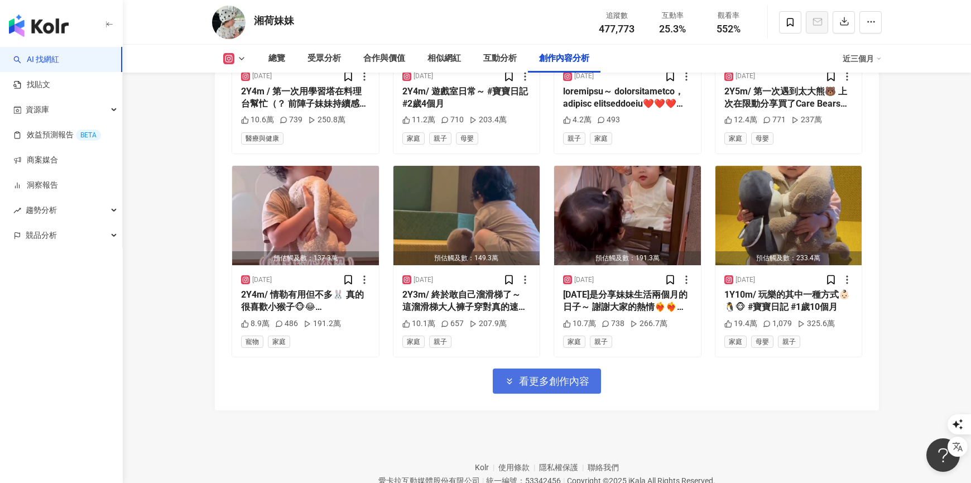
click at [560, 383] on button "看更多創作內容" at bounding box center [547, 380] width 108 height 25
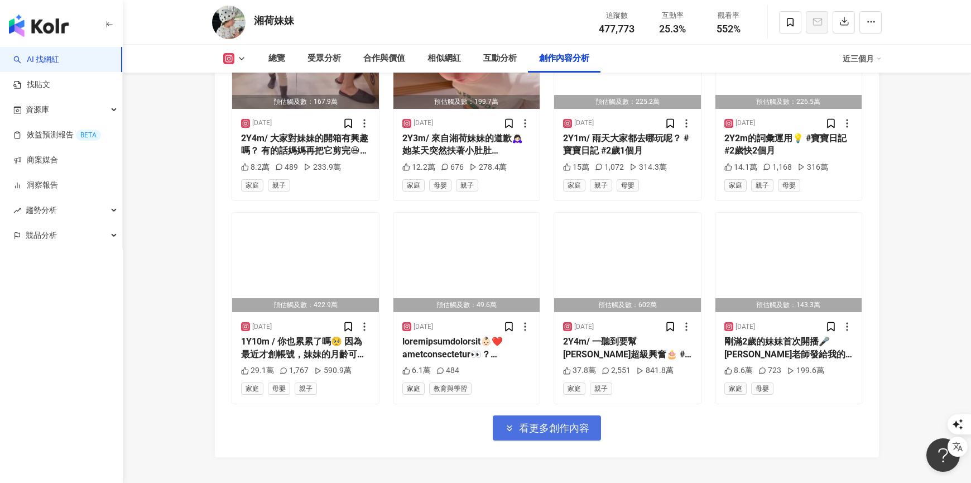
scroll to position [4830, 0]
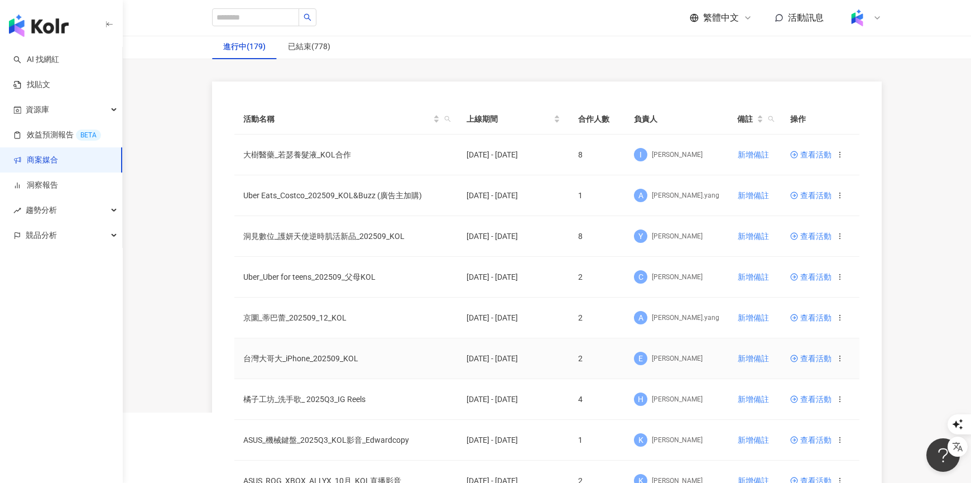
scroll to position [73, 0]
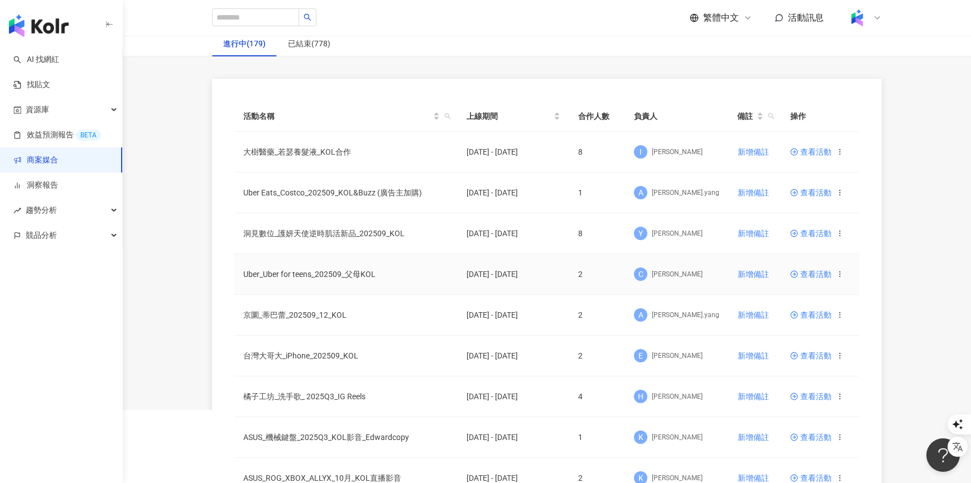
click at [820, 271] on span "查看活動" at bounding box center [811, 274] width 41 height 8
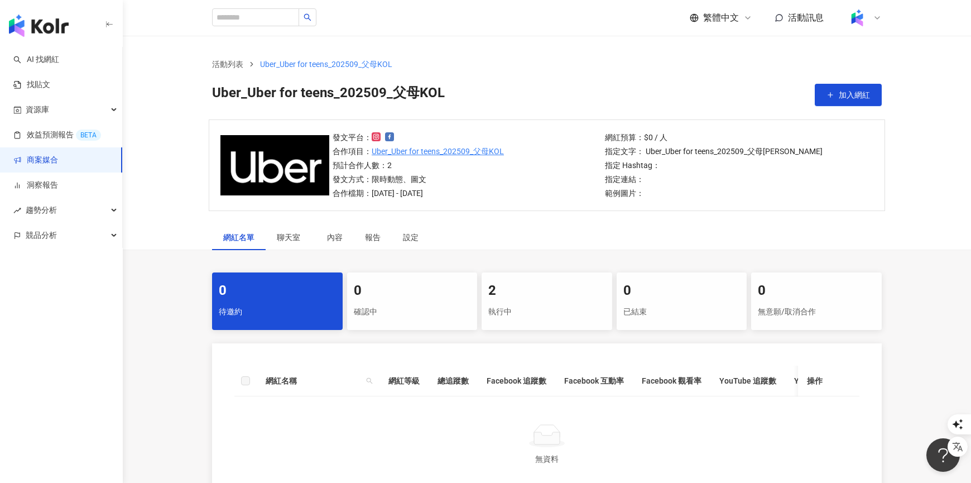
click at [572, 315] on div "執行中" at bounding box center [547, 312] width 117 height 19
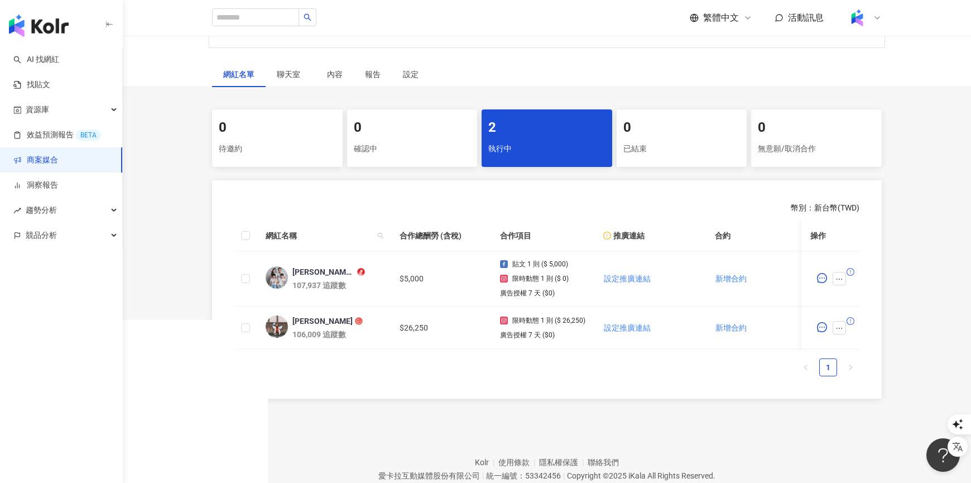
scroll to position [167, 0]
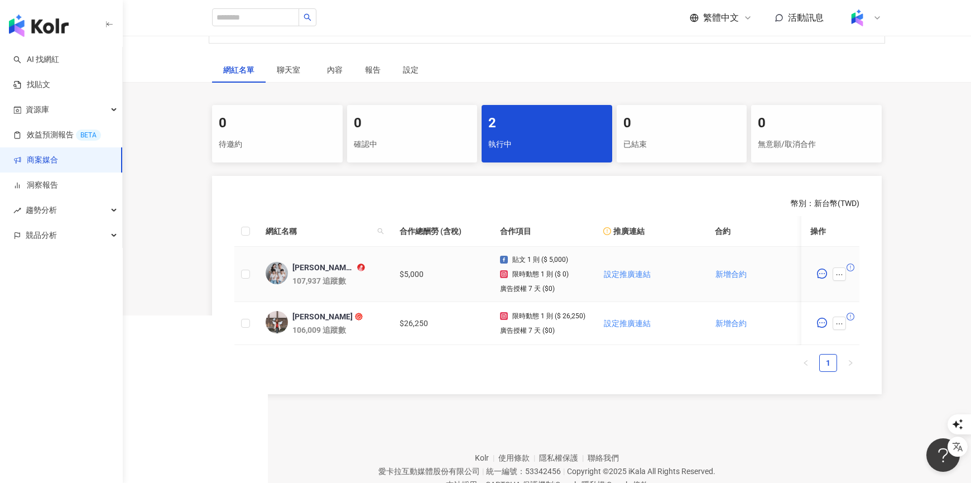
click at [327, 265] on div "[PERSON_NAME]．[PERSON_NAME]親子部落格" at bounding box center [324, 267] width 63 height 11
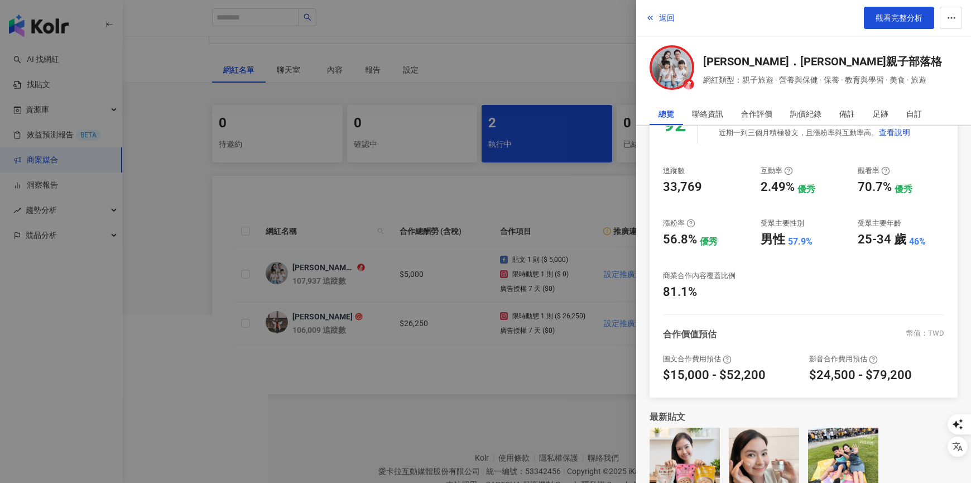
scroll to position [137, 0]
